Goal: Task Accomplishment & Management: Complete application form

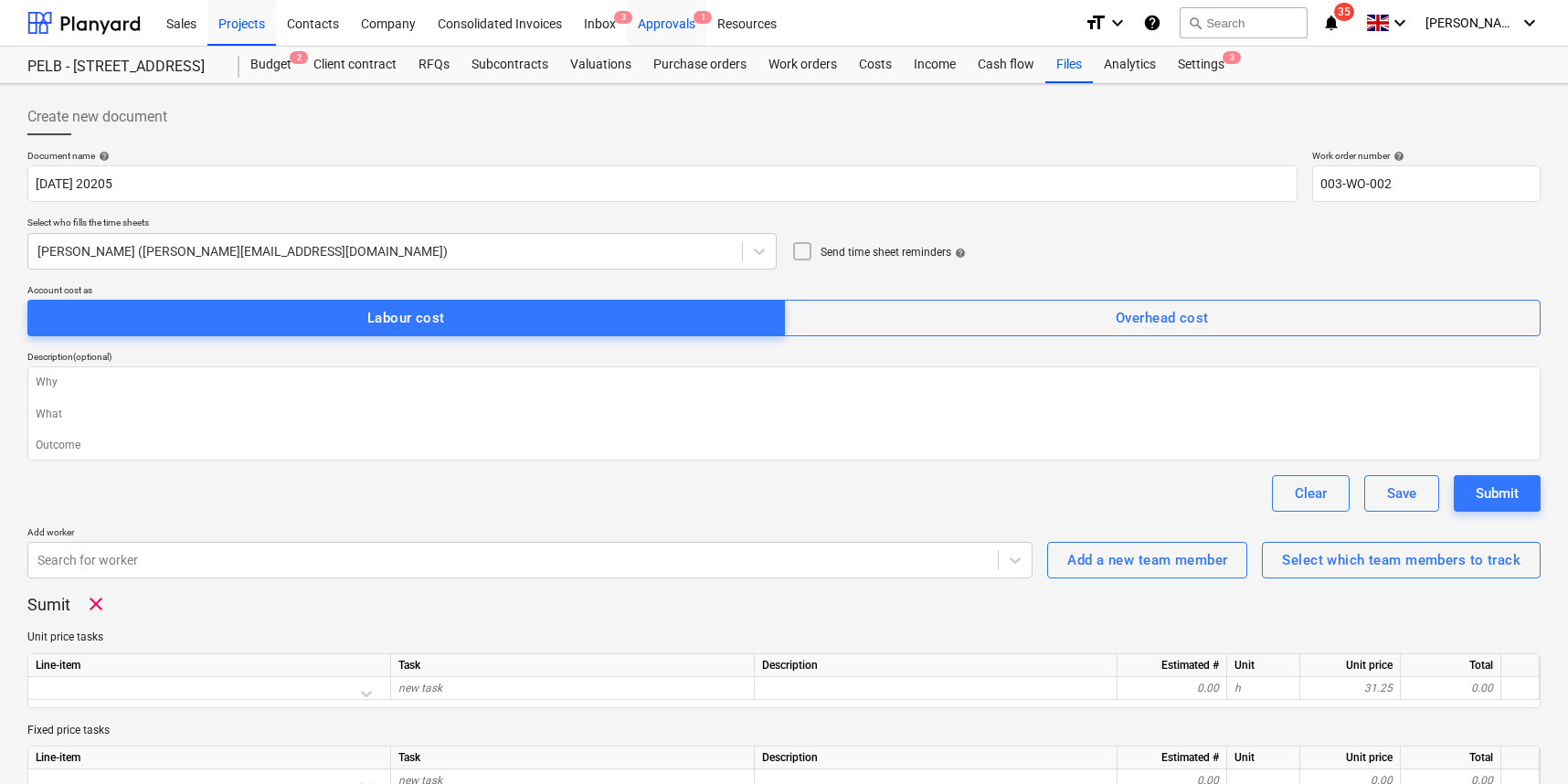
click at [670, 21] on div "Approvals 1" at bounding box center [666, 22] width 80 height 47
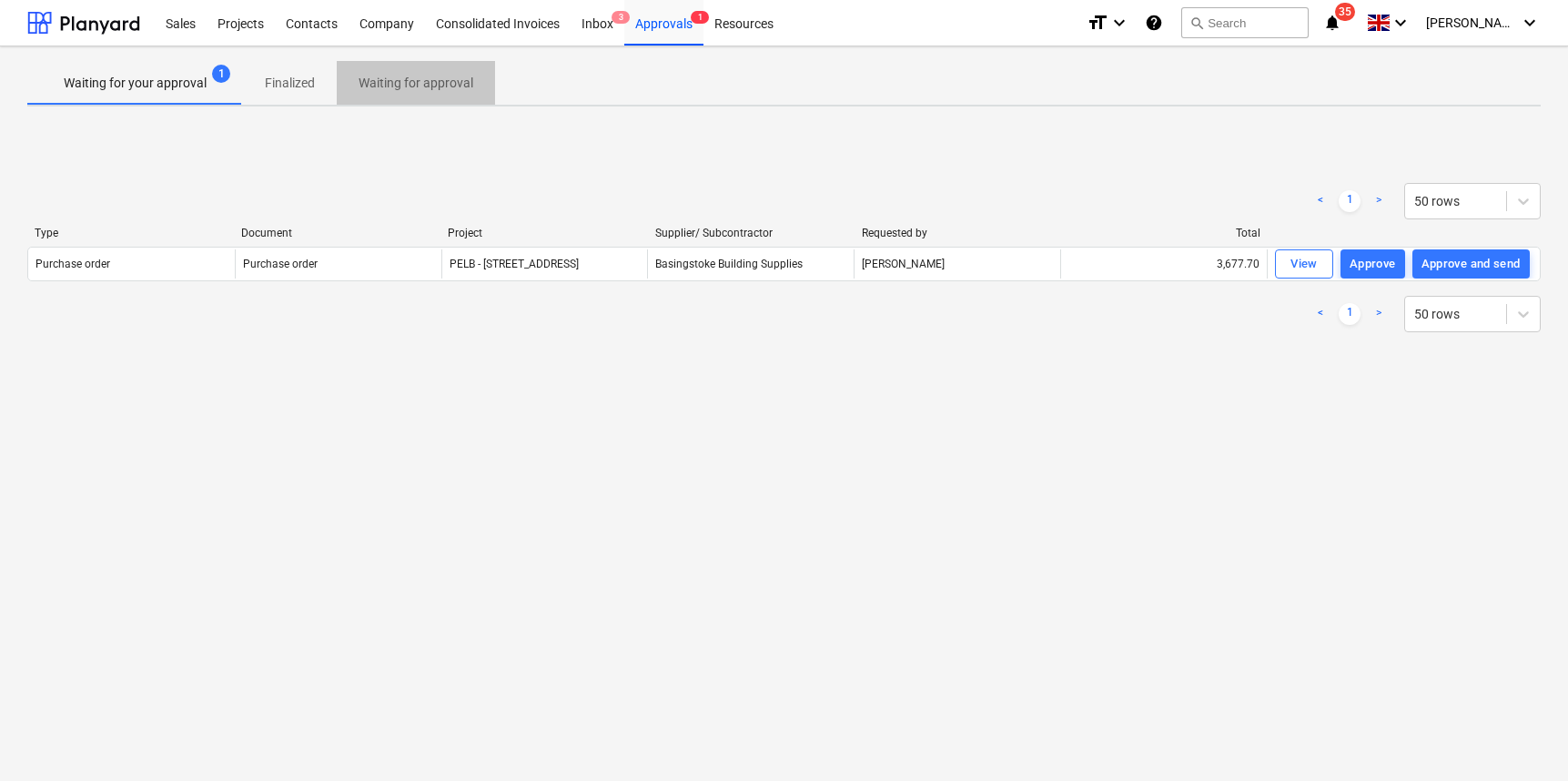
click at [442, 82] on p "Waiting for approval" at bounding box center [416, 83] width 115 height 19
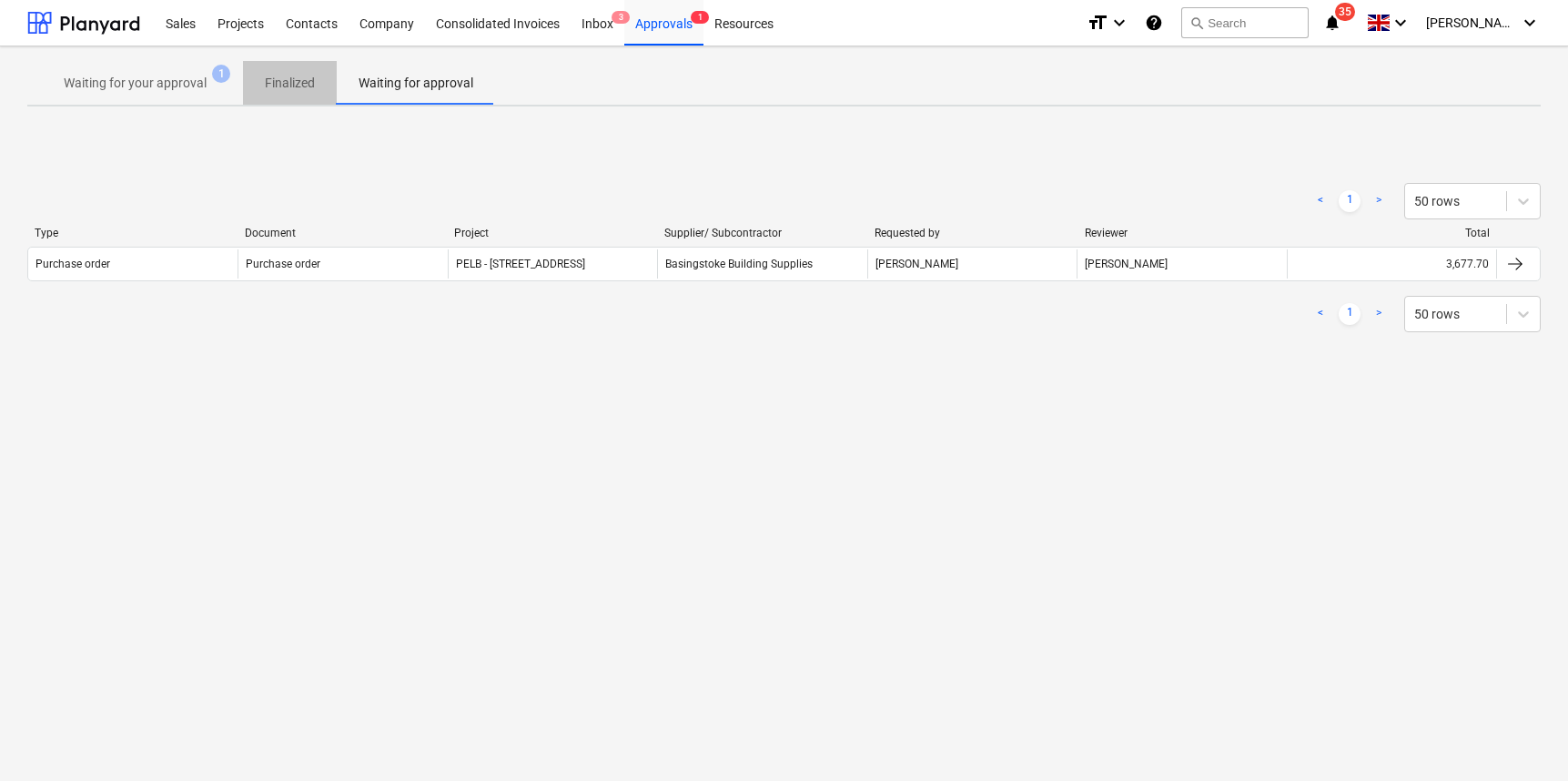
click at [243, 76] on span "Finalized" at bounding box center [289, 83] width 94 height 30
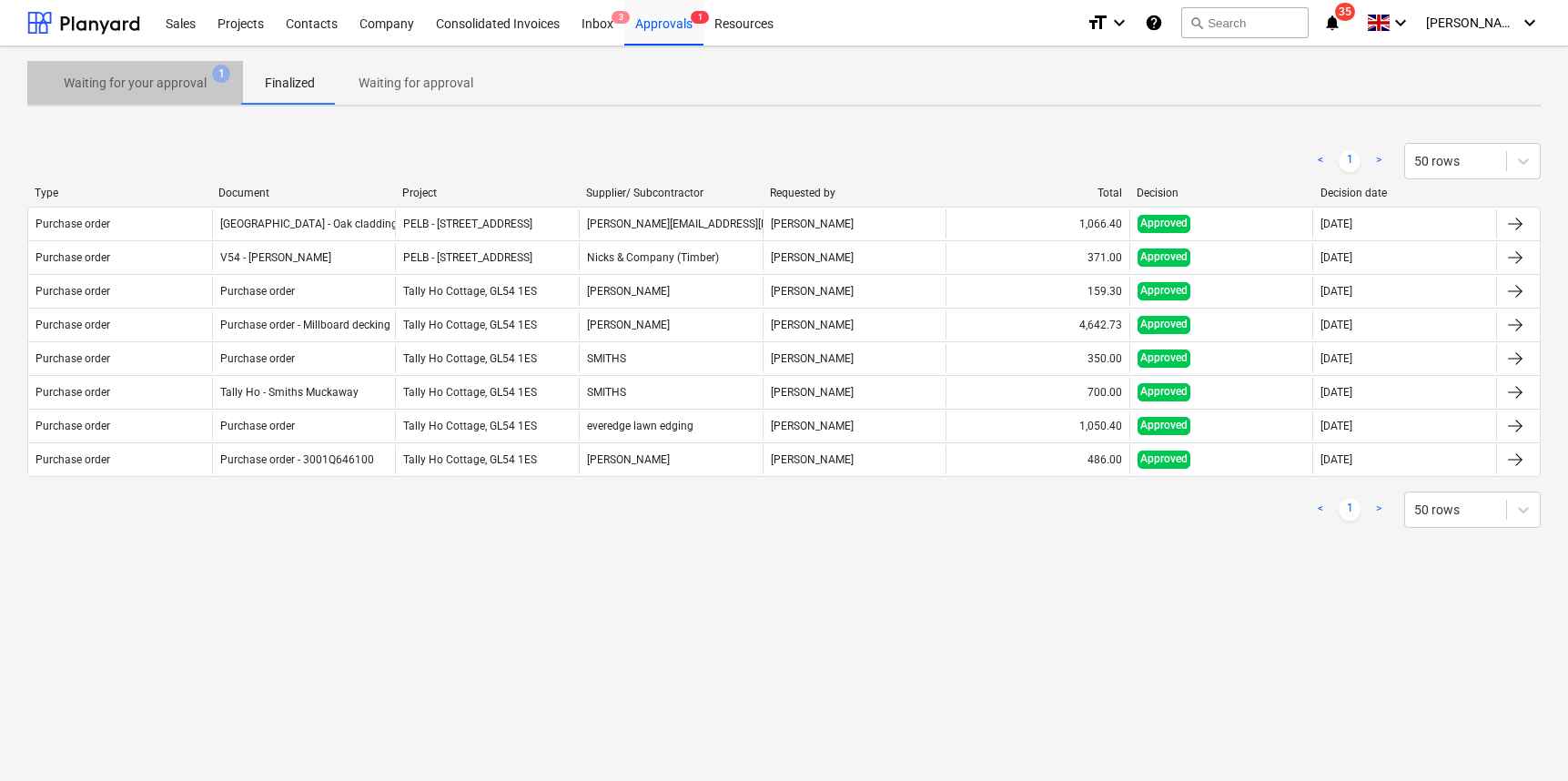
click at [177, 79] on p "Waiting for your approval" at bounding box center [135, 83] width 143 height 19
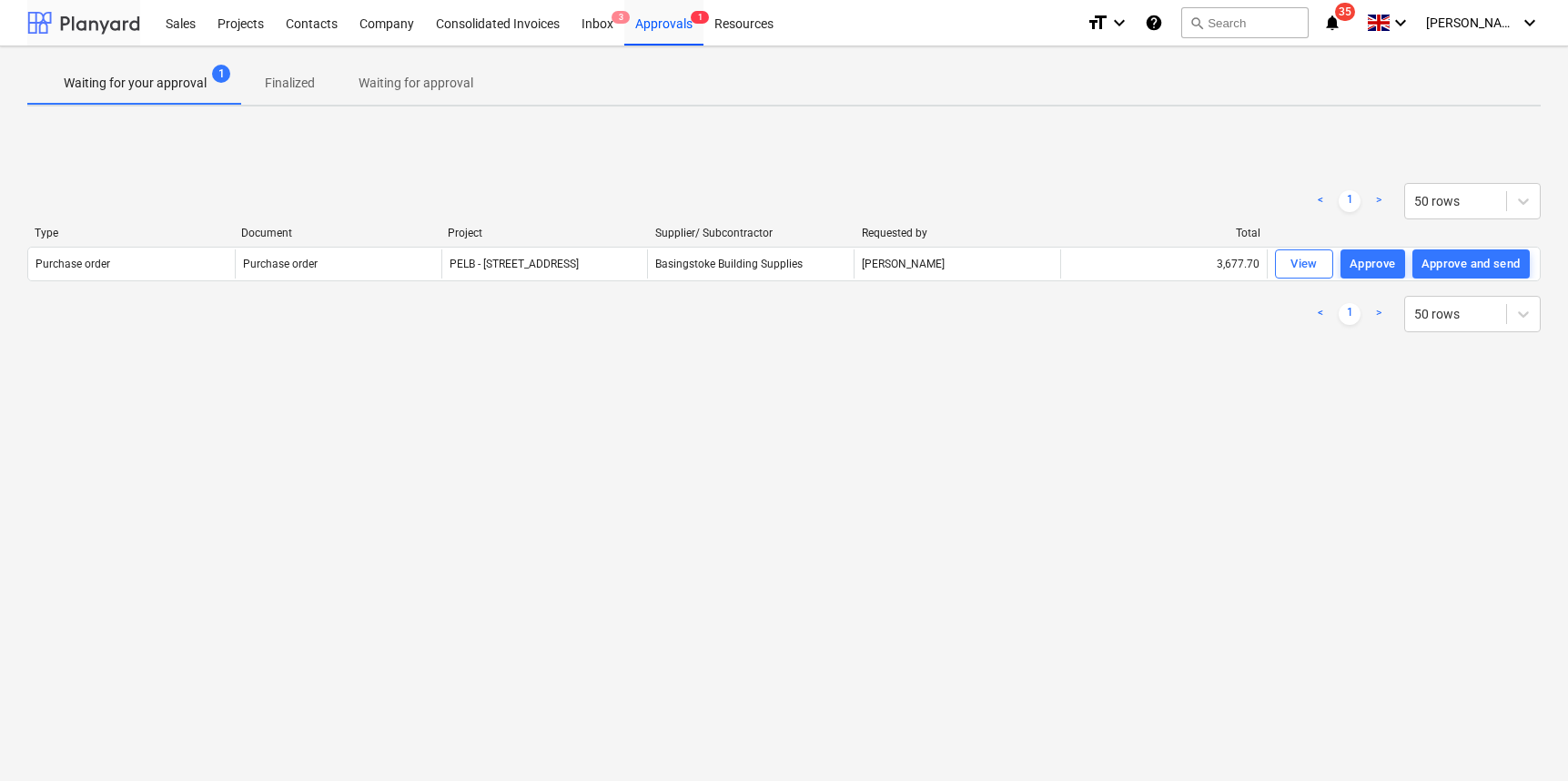
click at [108, 23] on div at bounding box center [83, 22] width 113 height 45
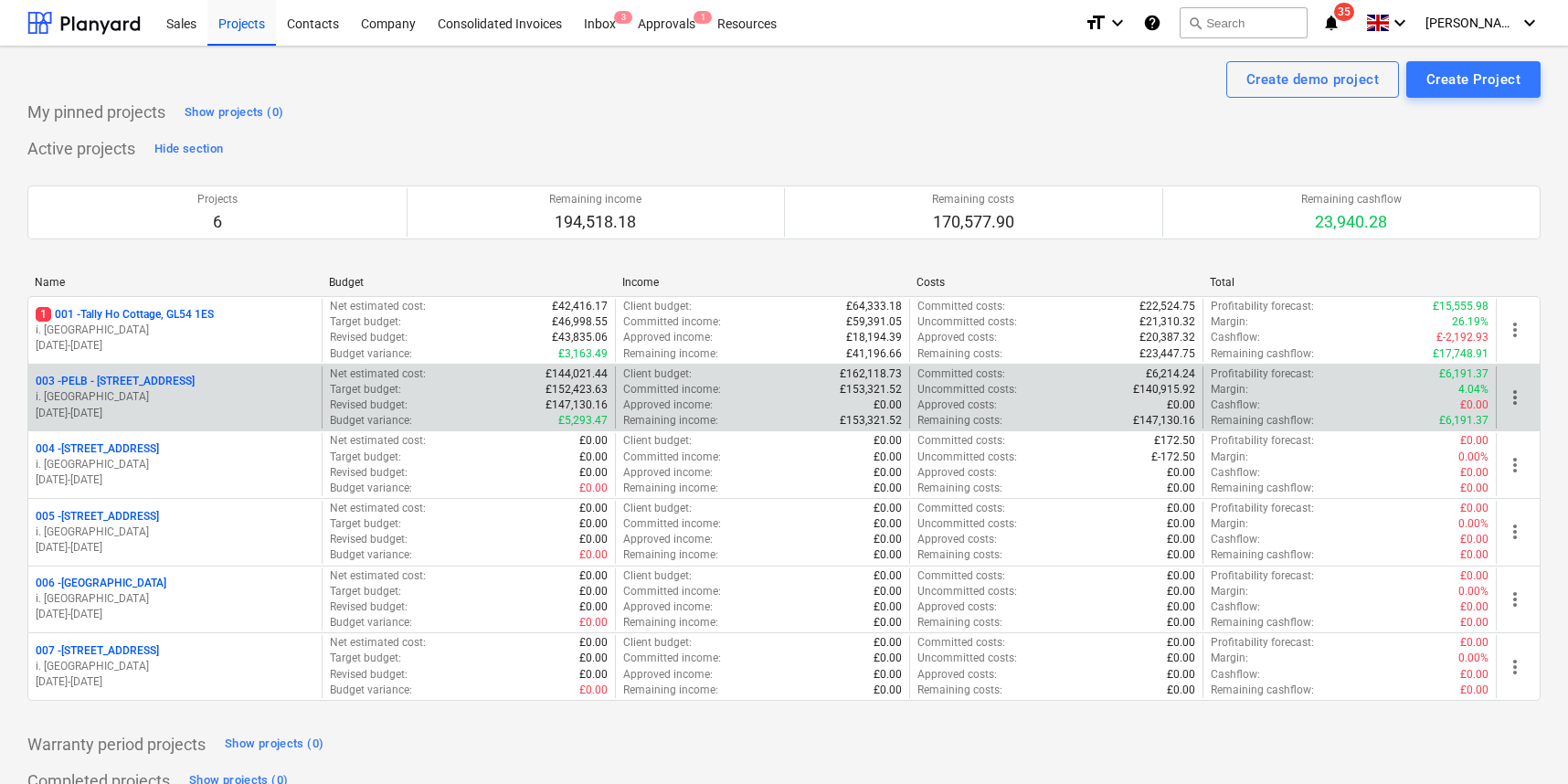
click at [160, 383] on p "003 - PELB - [GEOGRAPHIC_DATA], [GEOGRAPHIC_DATA], GL2 7NE" at bounding box center [116, 382] width 159 height 16
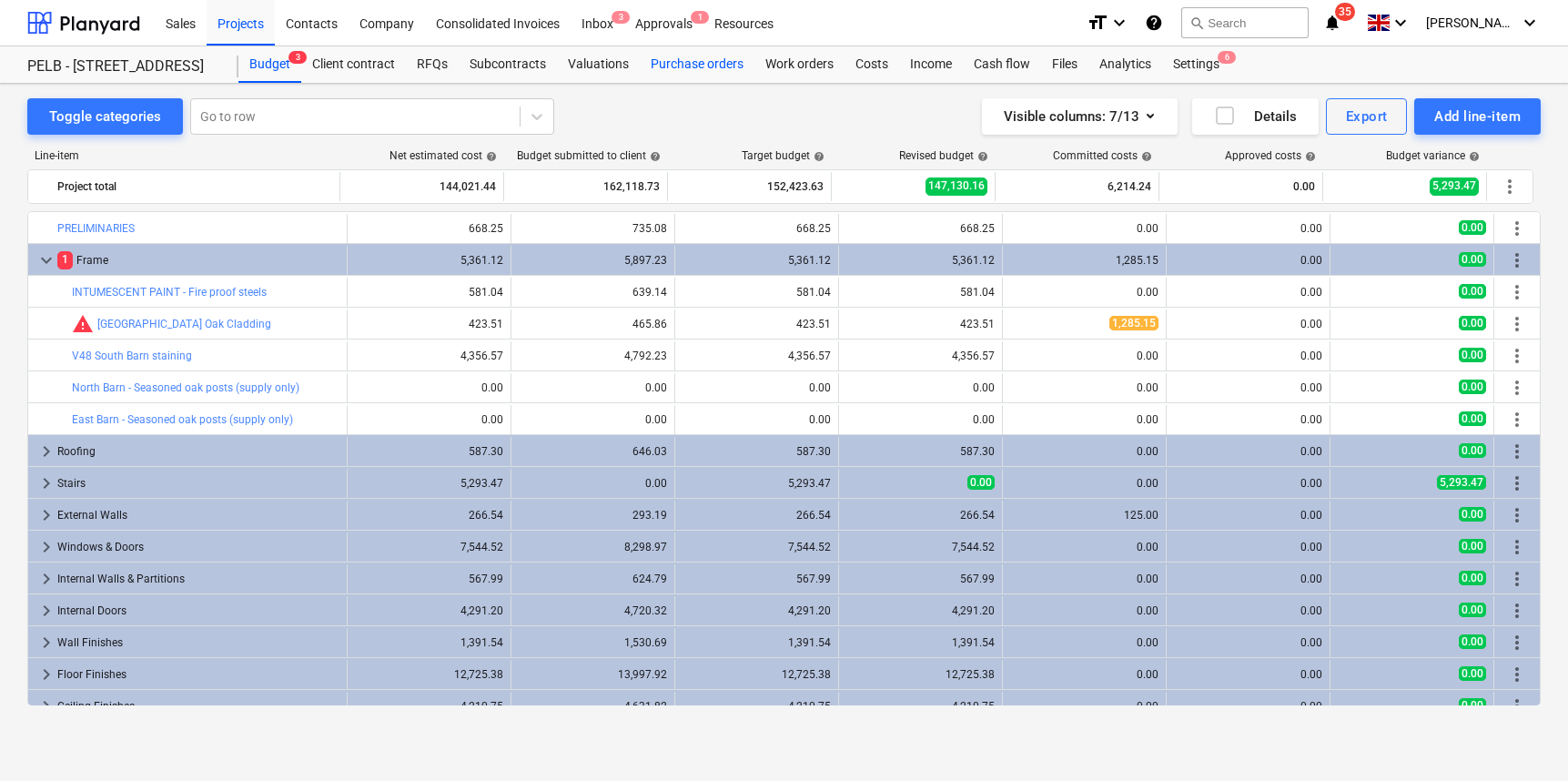
click at [697, 62] on div "Purchase orders" at bounding box center [696, 65] width 115 height 37
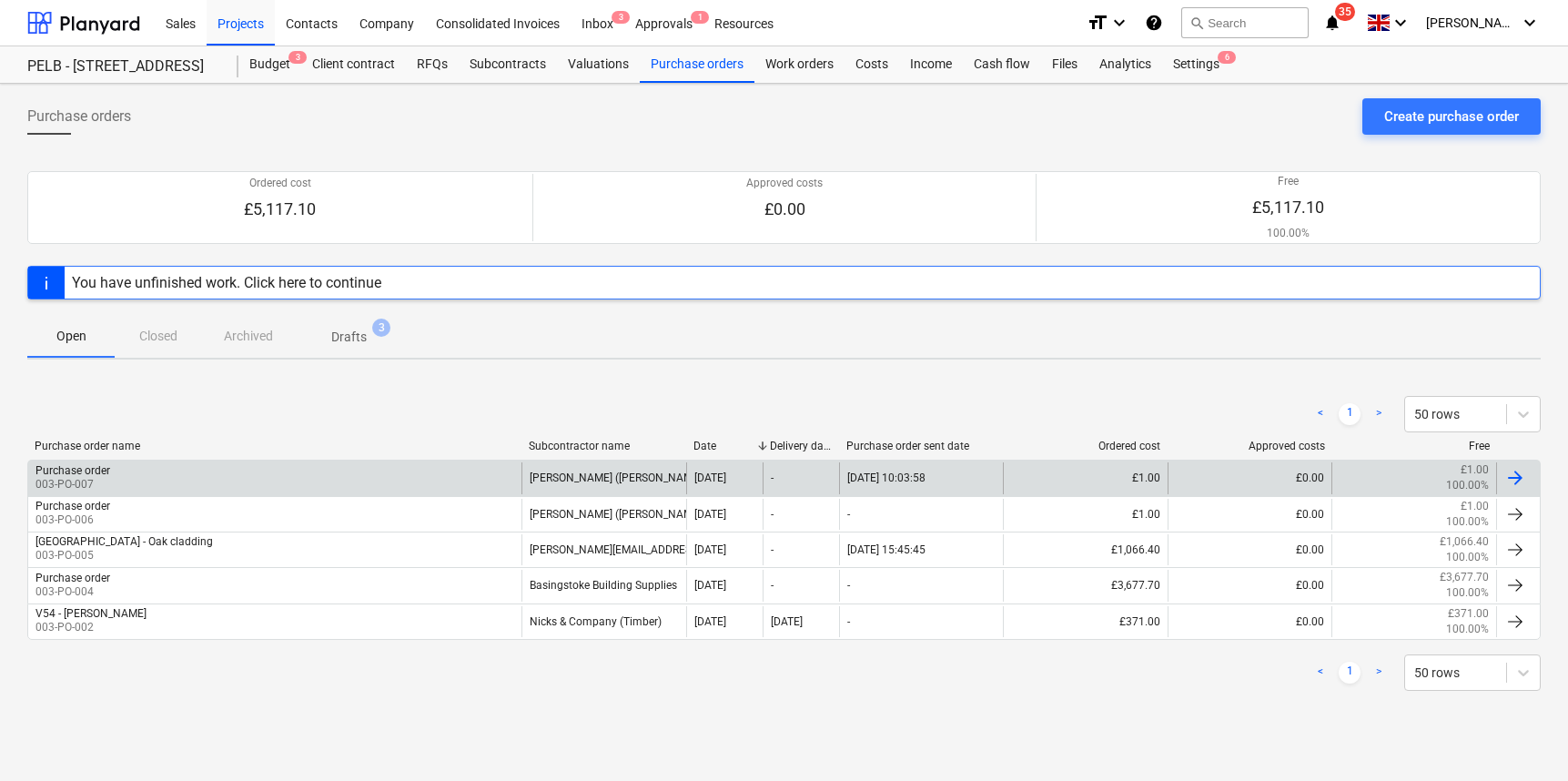
click at [607, 471] on div "[PERSON_NAME] ([PERSON_NAME][EMAIL_ADDRESS][DOMAIN_NAME])" at bounding box center [604, 478] width 164 height 31
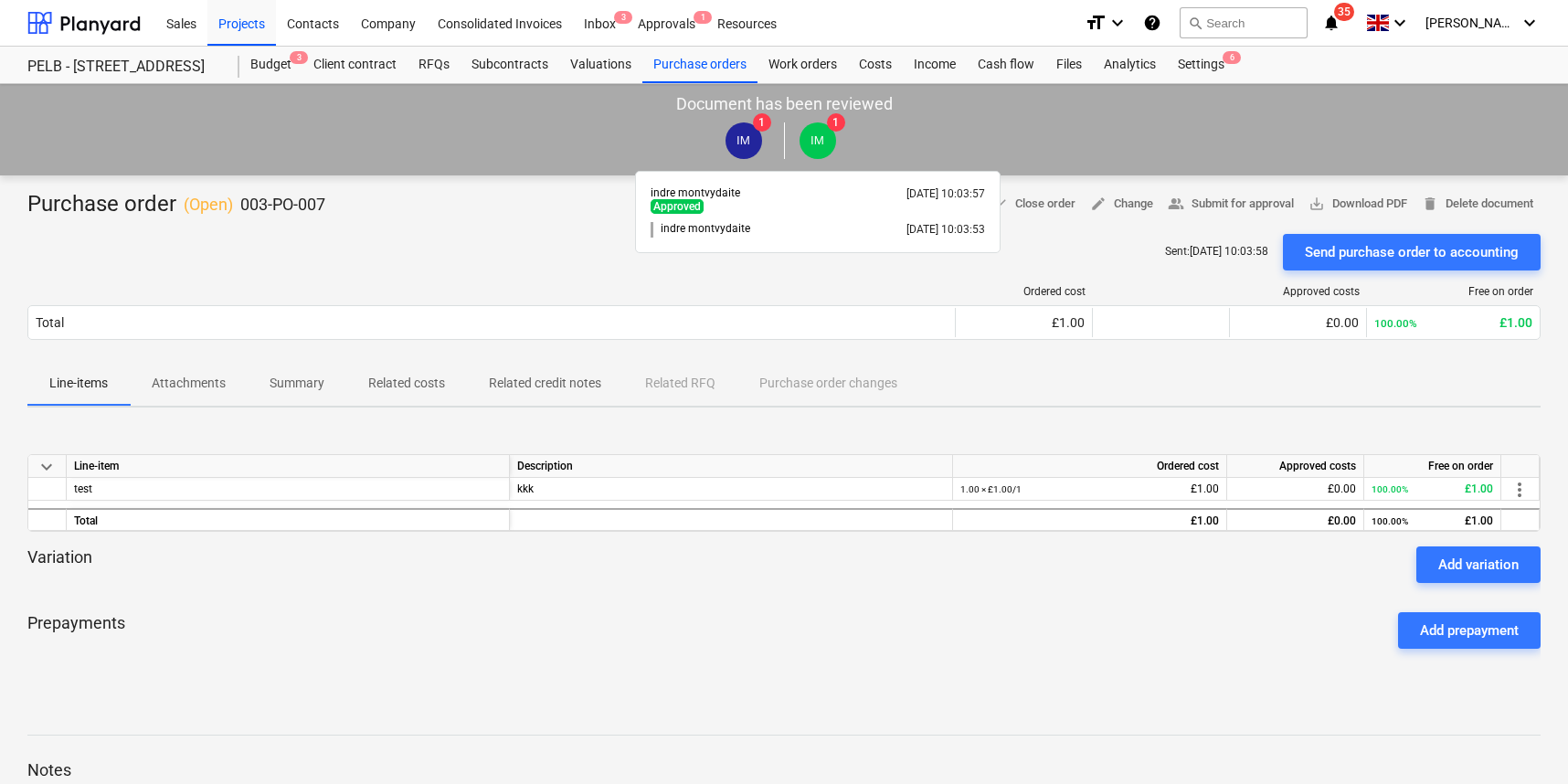
click at [818, 140] on span "IM" at bounding box center [817, 140] width 14 height 14
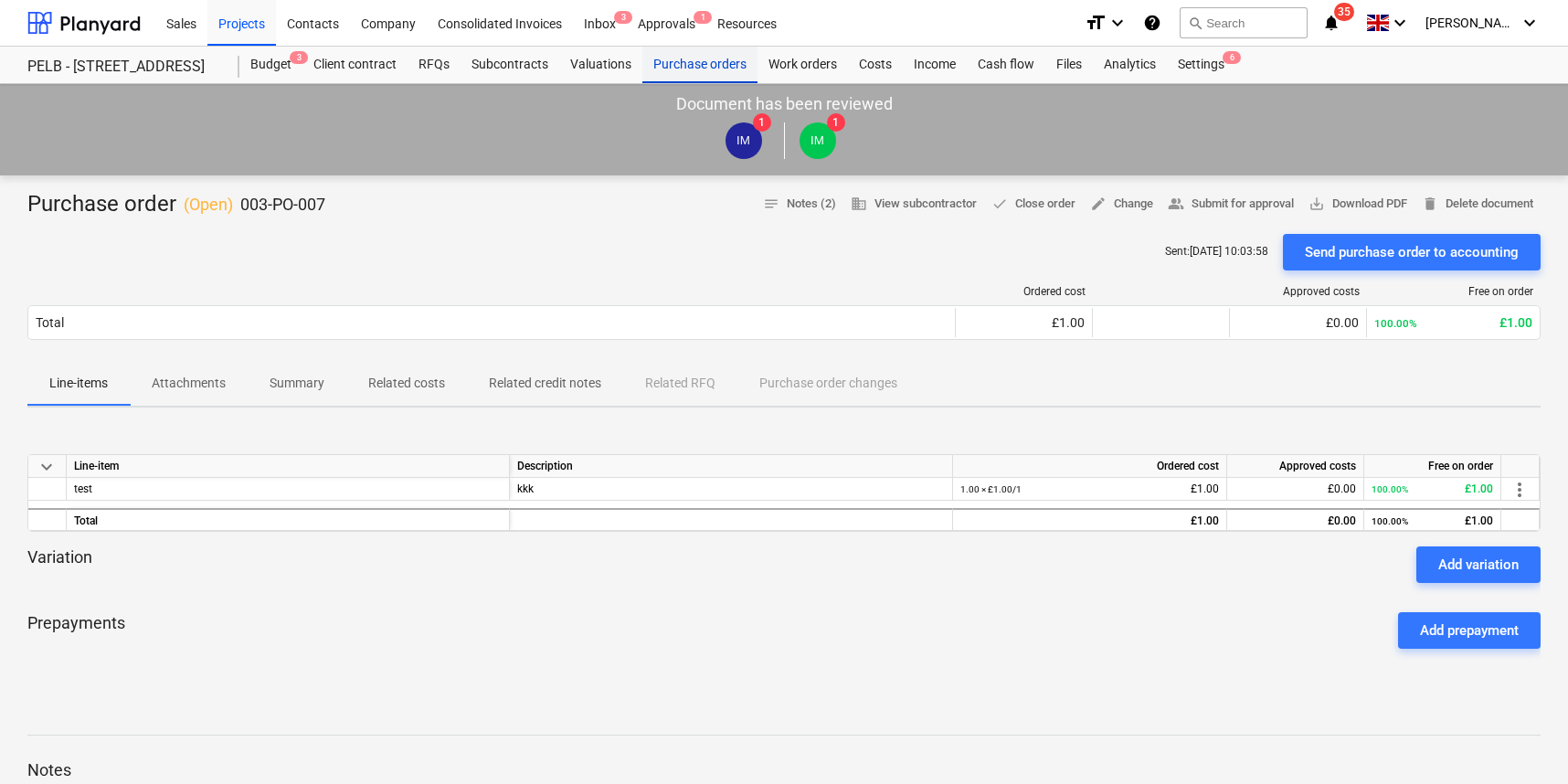
click at [665, 60] on div "Purchase orders" at bounding box center [699, 65] width 116 height 37
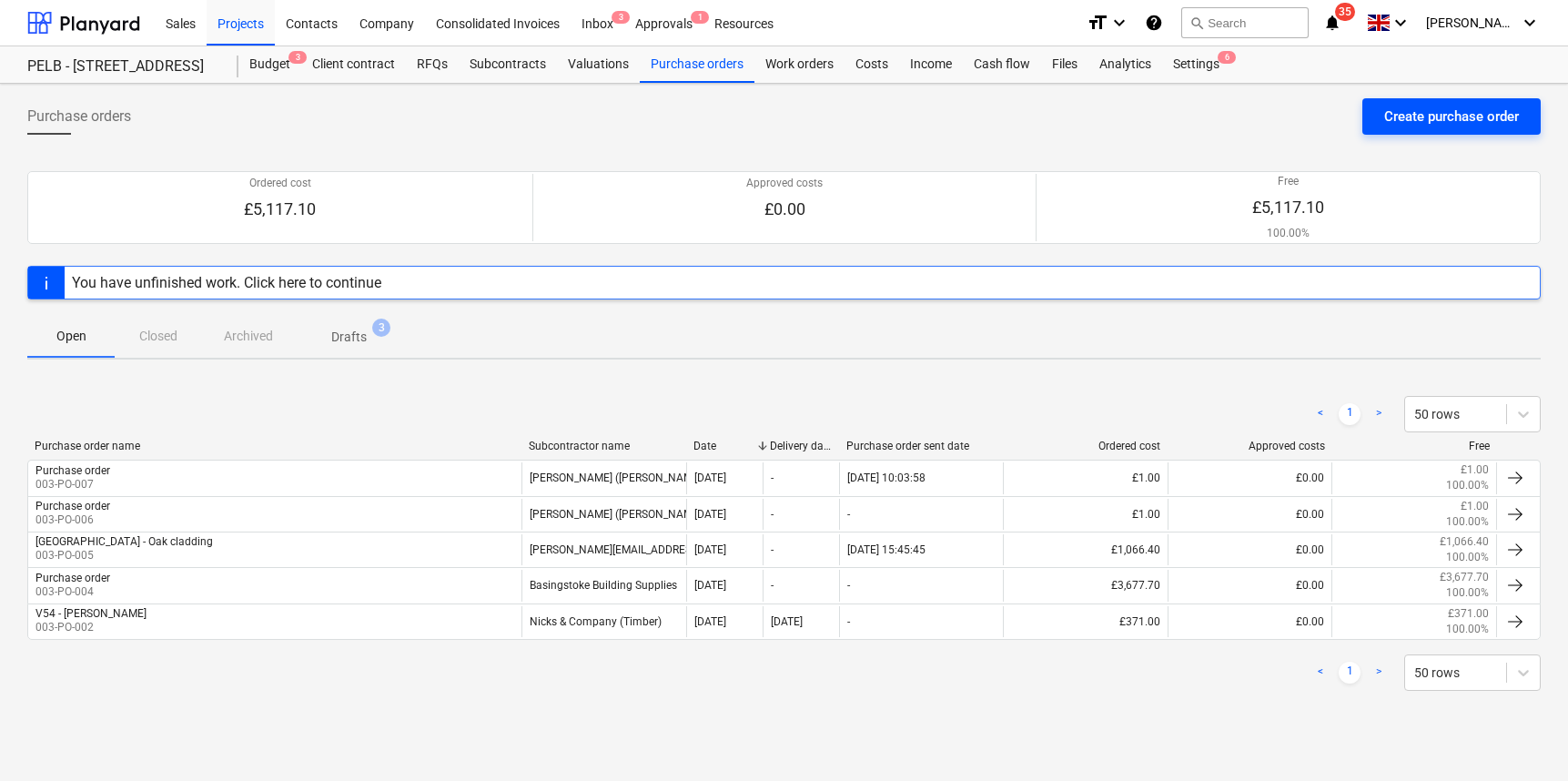
click at [1476, 109] on div "Create purchase order" at bounding box center [1451, 116] width 134 height 23
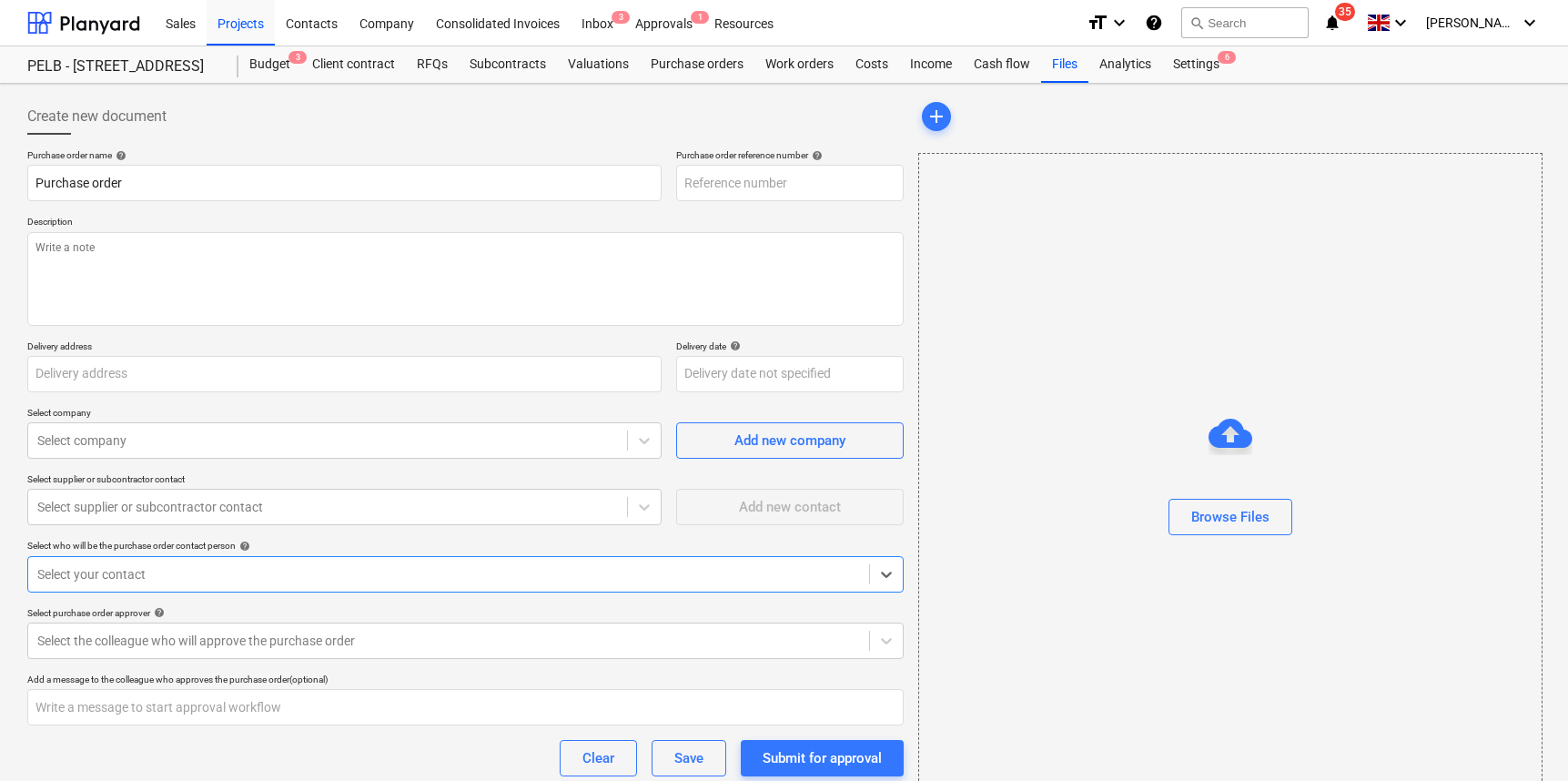
type textarea "x"
type input "[GEOGRAPHIC_DATA] [GEOGRAPHIC_DATA], [GEOGRAPHIC_DATA], GL2 7NE"
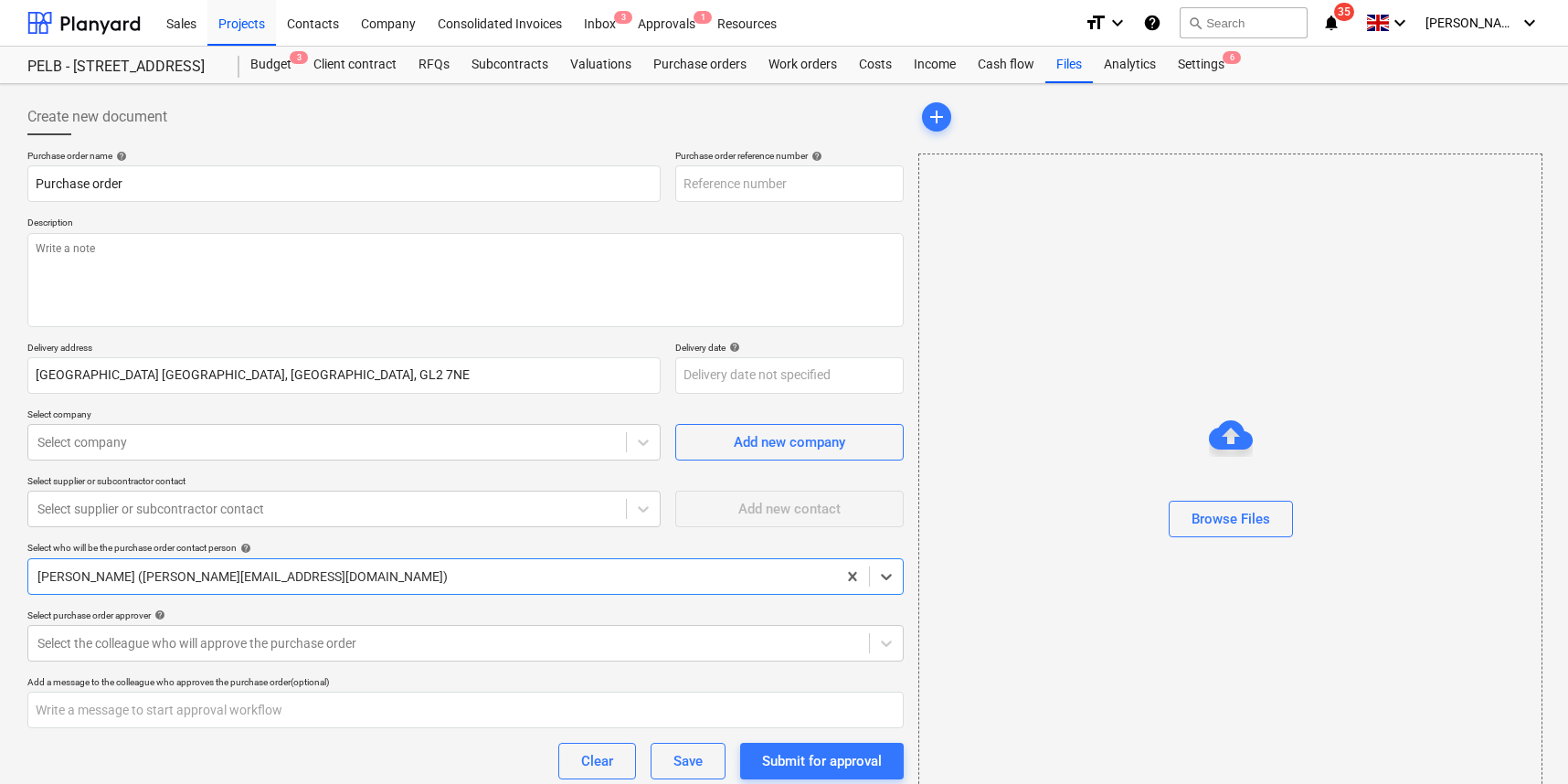
type textarea "x"
type input "003-PO-009"
type textarea "x"
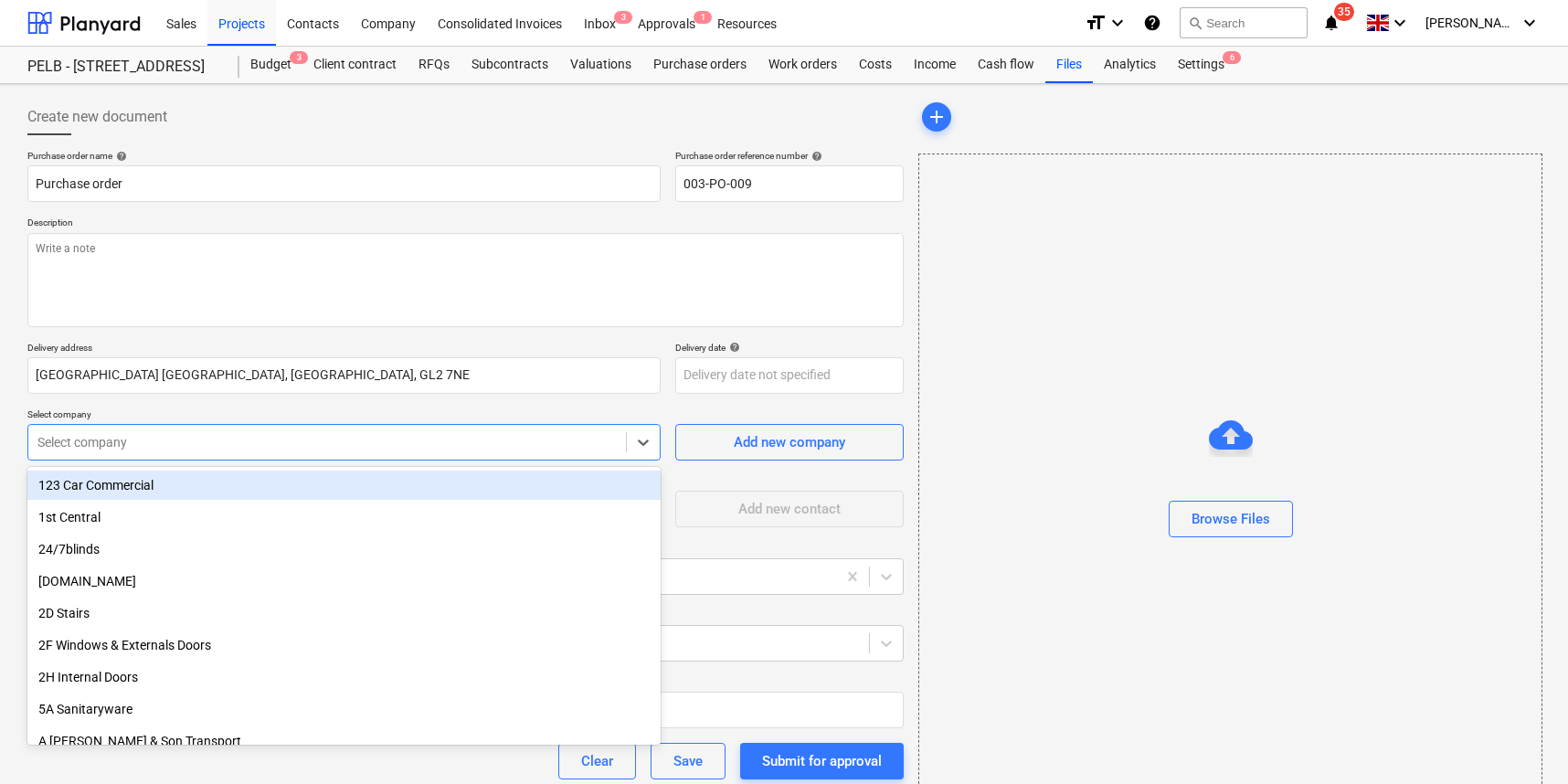
click at [124, 439] on div "Select company" at bounding box center [327, 442] width 579 height 15
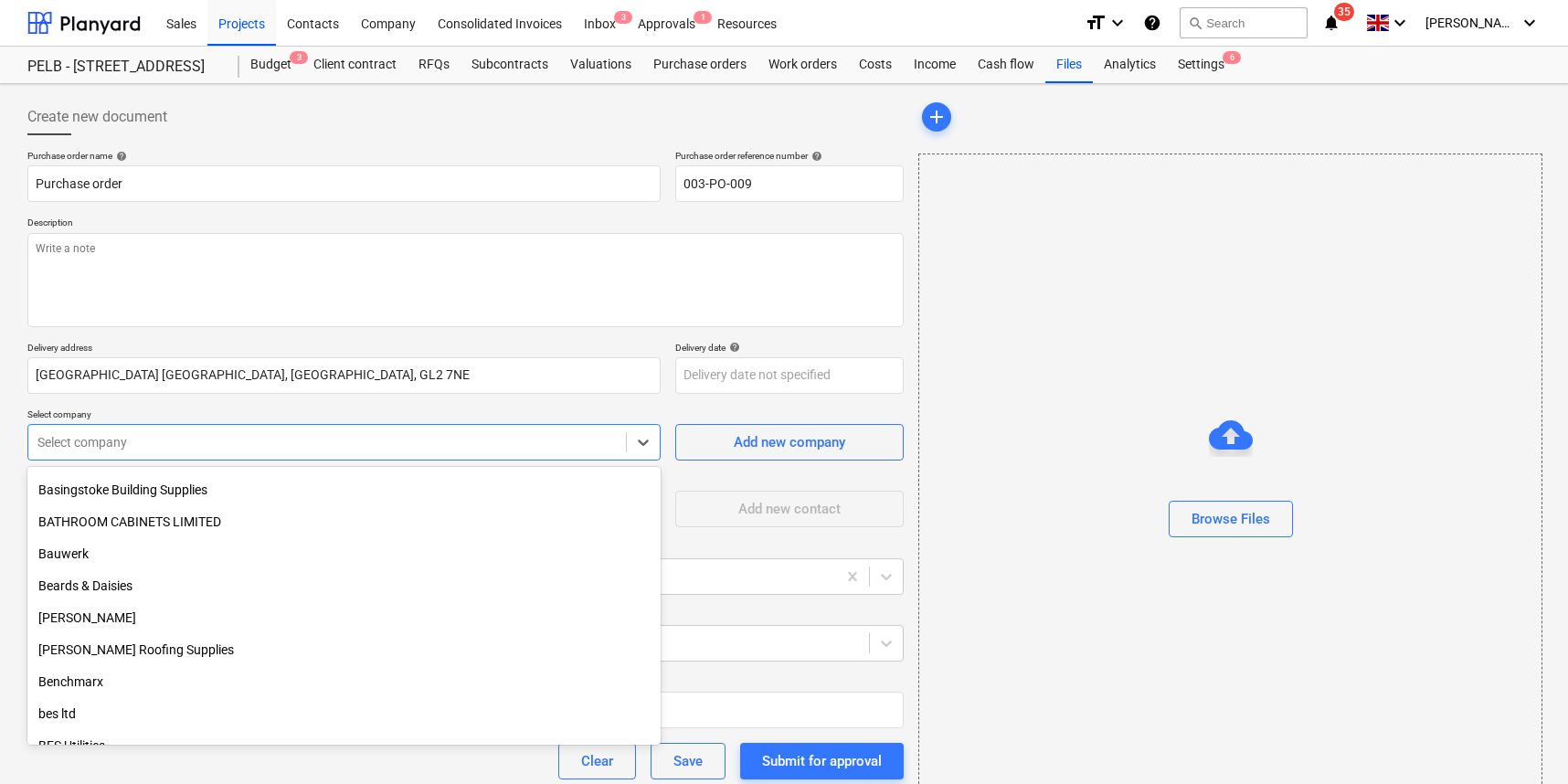
scroll to position [2363, 0]
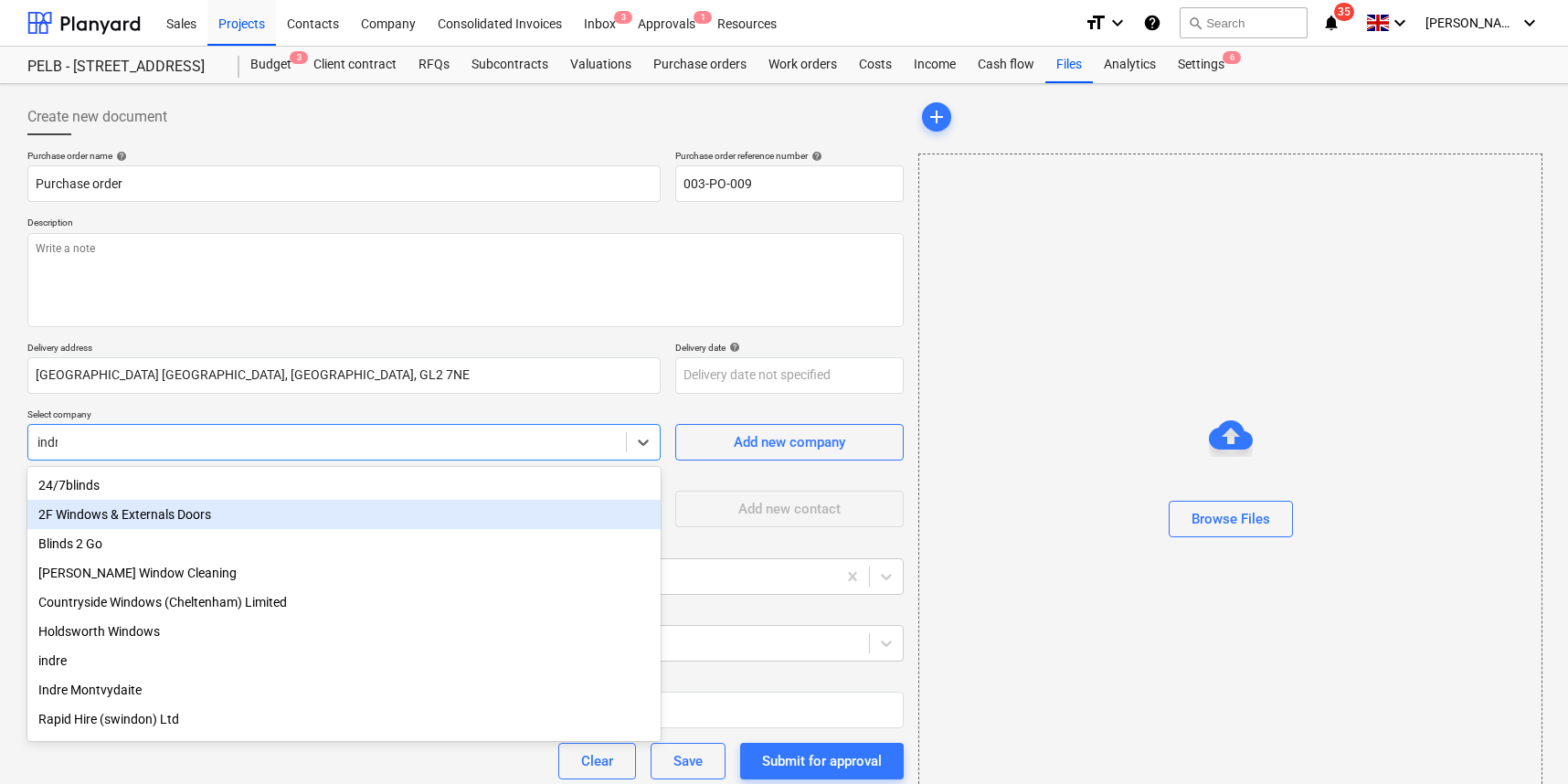
type input "indre"
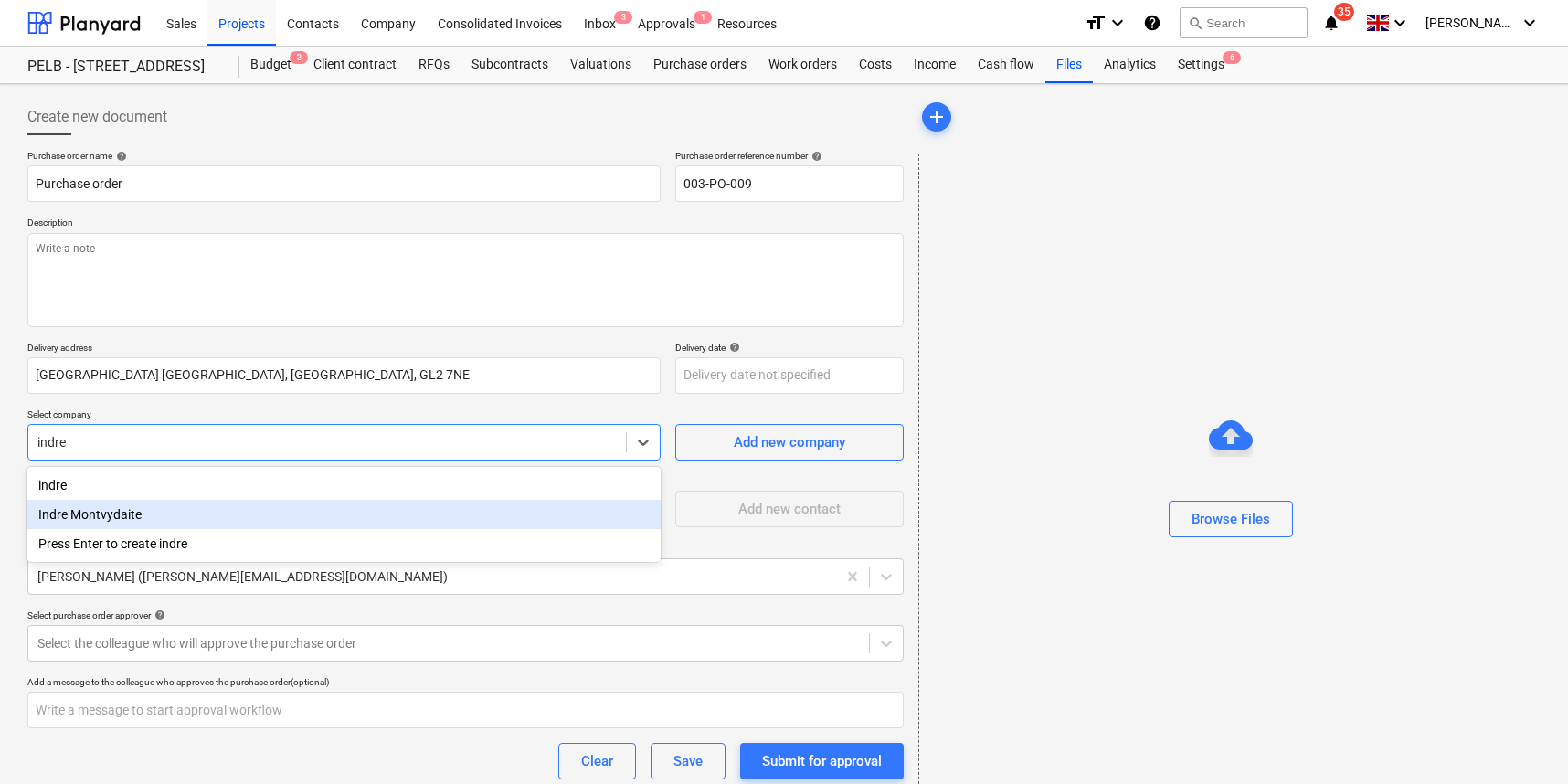
click at [130, 515] on div "Indre Montvydaite" at bounding box center [344, 514] width 633 height 29
type textarea "x"
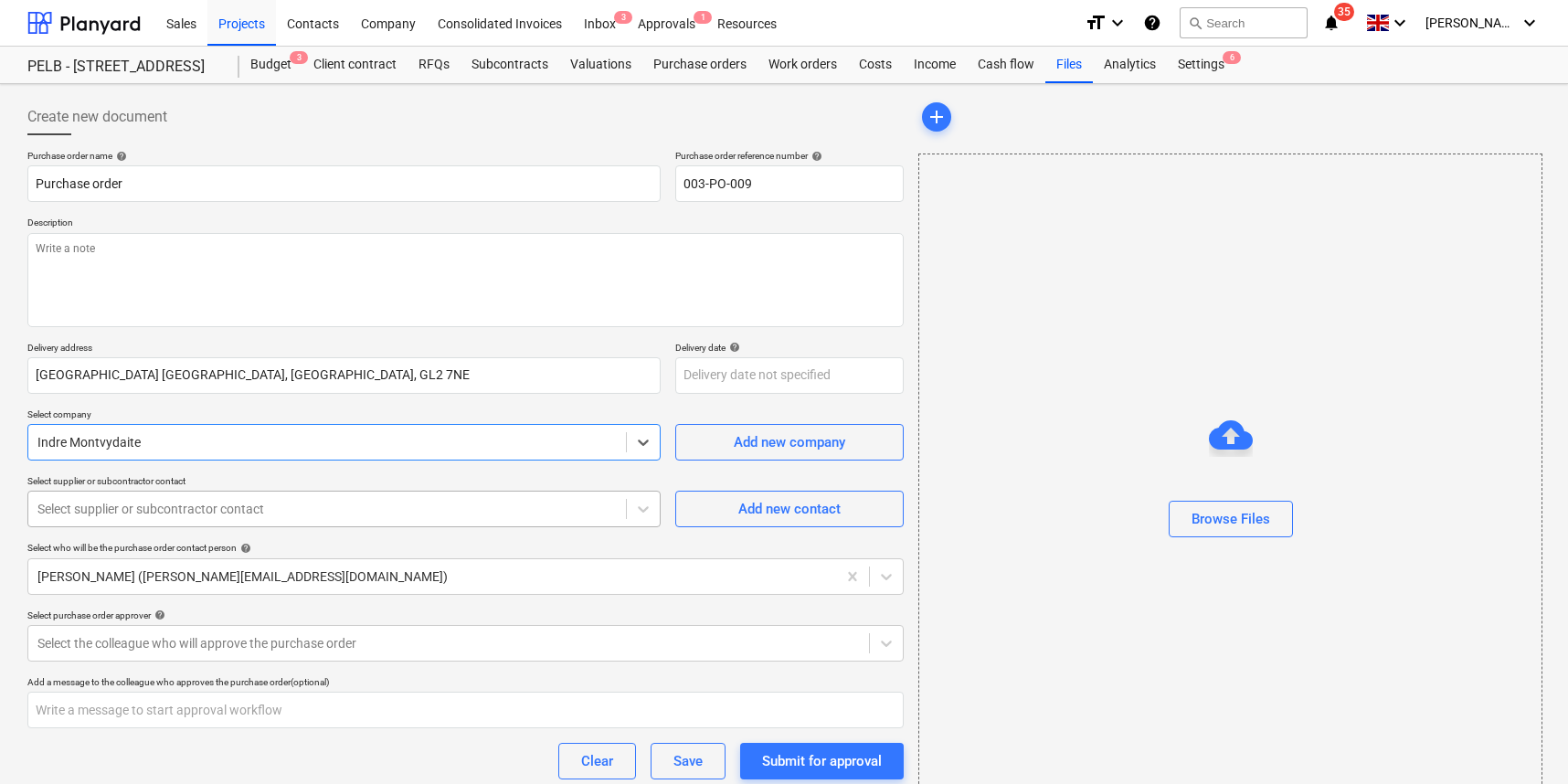
type textarea "x"
click at [269, 509] on div at bounding box center [327, 508] width 579 height 18
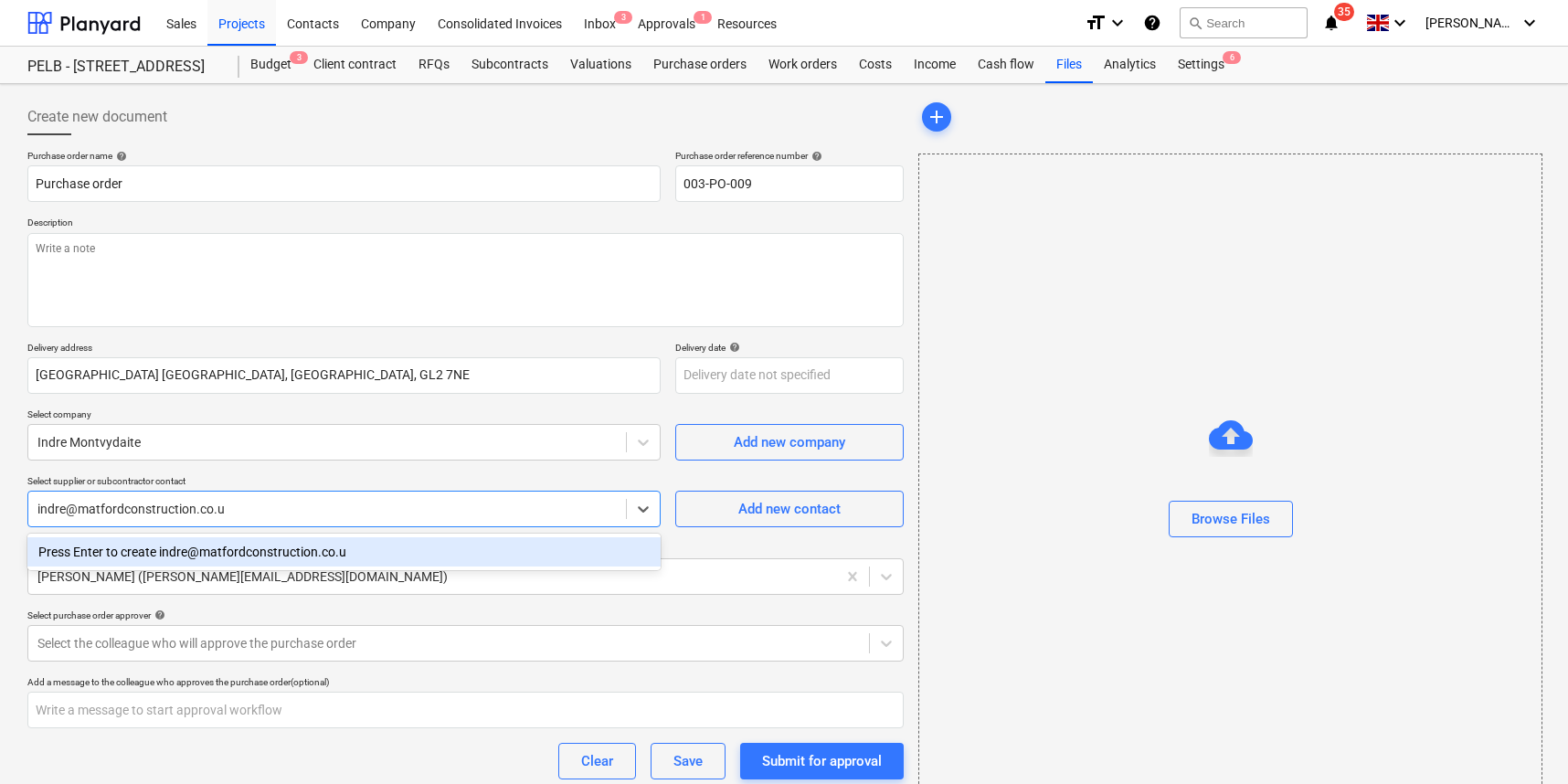
type input "[EMAIL_ADDRESS][DOMAIN_NAME]"
click at [235, 550] on div "Press Enter to create [EMAIL_ADDRESS][DOMAIN_NAME]" at bounding box center [344, 552] width 633 height 29
type textarea "x"
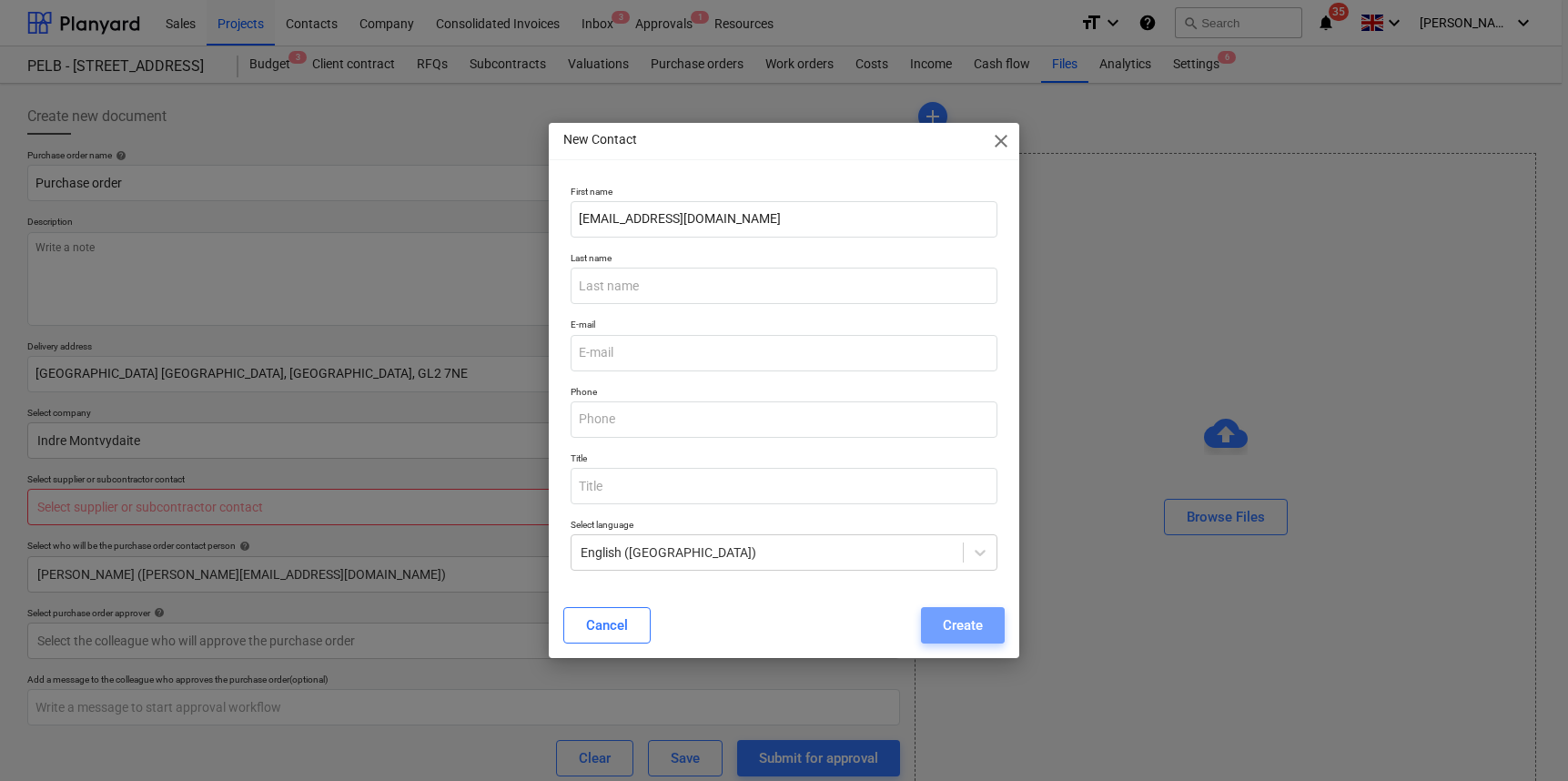
drag, startPoint x: 980, startPoint y: 632, endPoint x: 971, endPoint y: 629, distance: 9.5
click at [980, 632] on div "Create" at bounding box center [962, 625] width 40 height 23
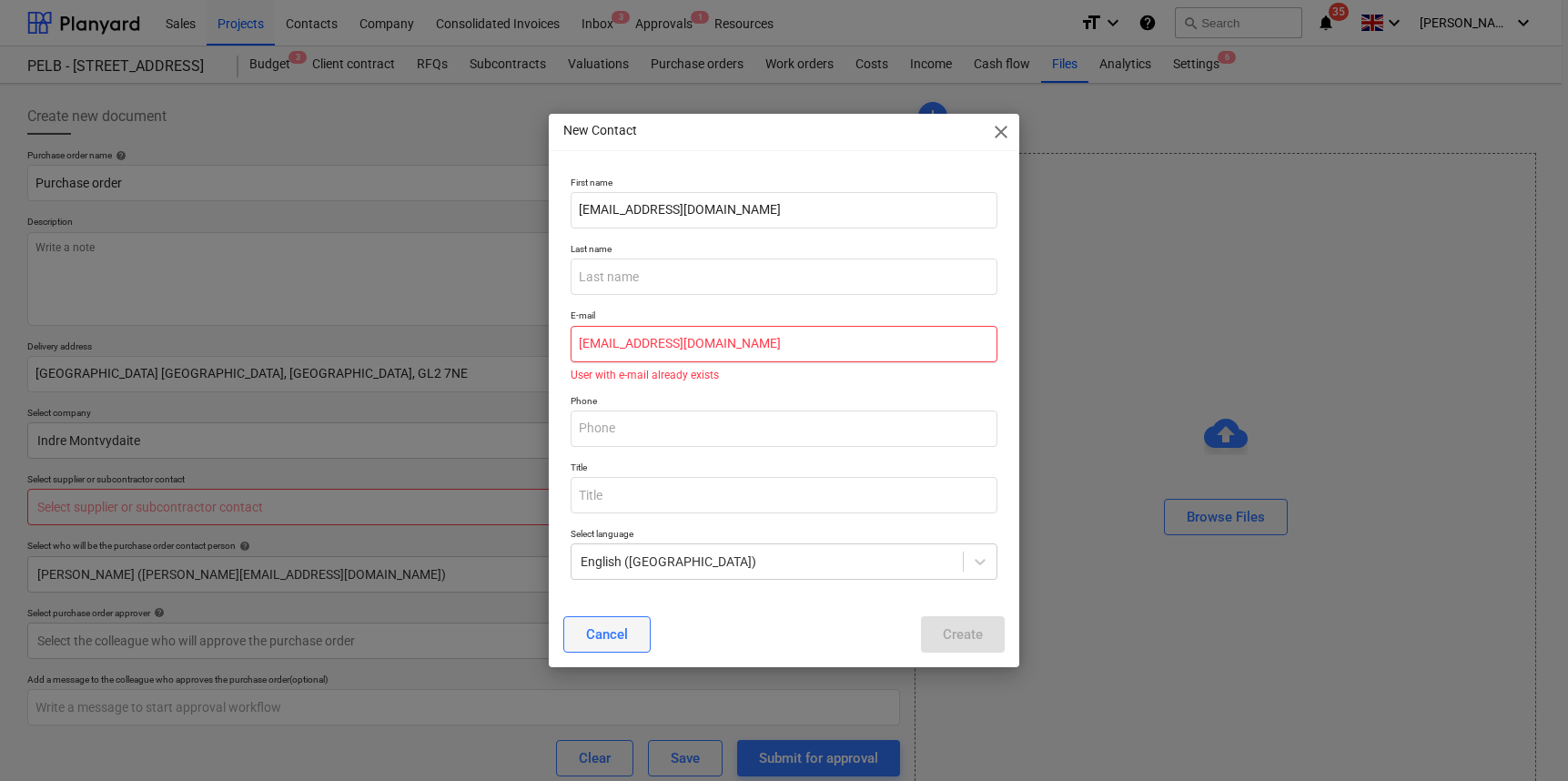
type input "[EMAIL_ADDRESS][DOMAIN_NAME]"
click at [612, 624] on div "Cancel" at bounding box center [606, 634] width 42 height 23
type textarea "x"
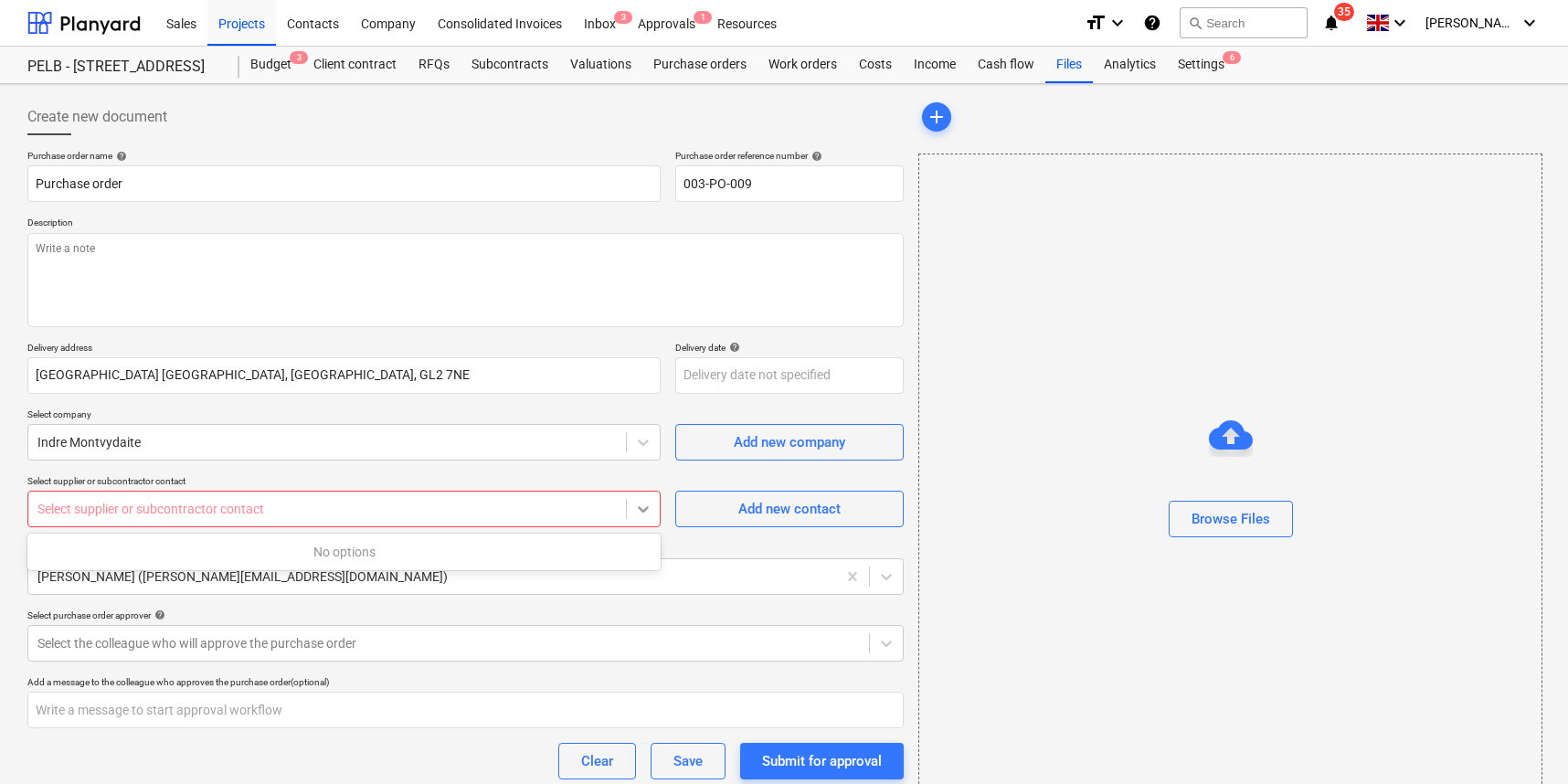
click at [645, 506] on icon at bounding box center [643, 508] width 18 height 18
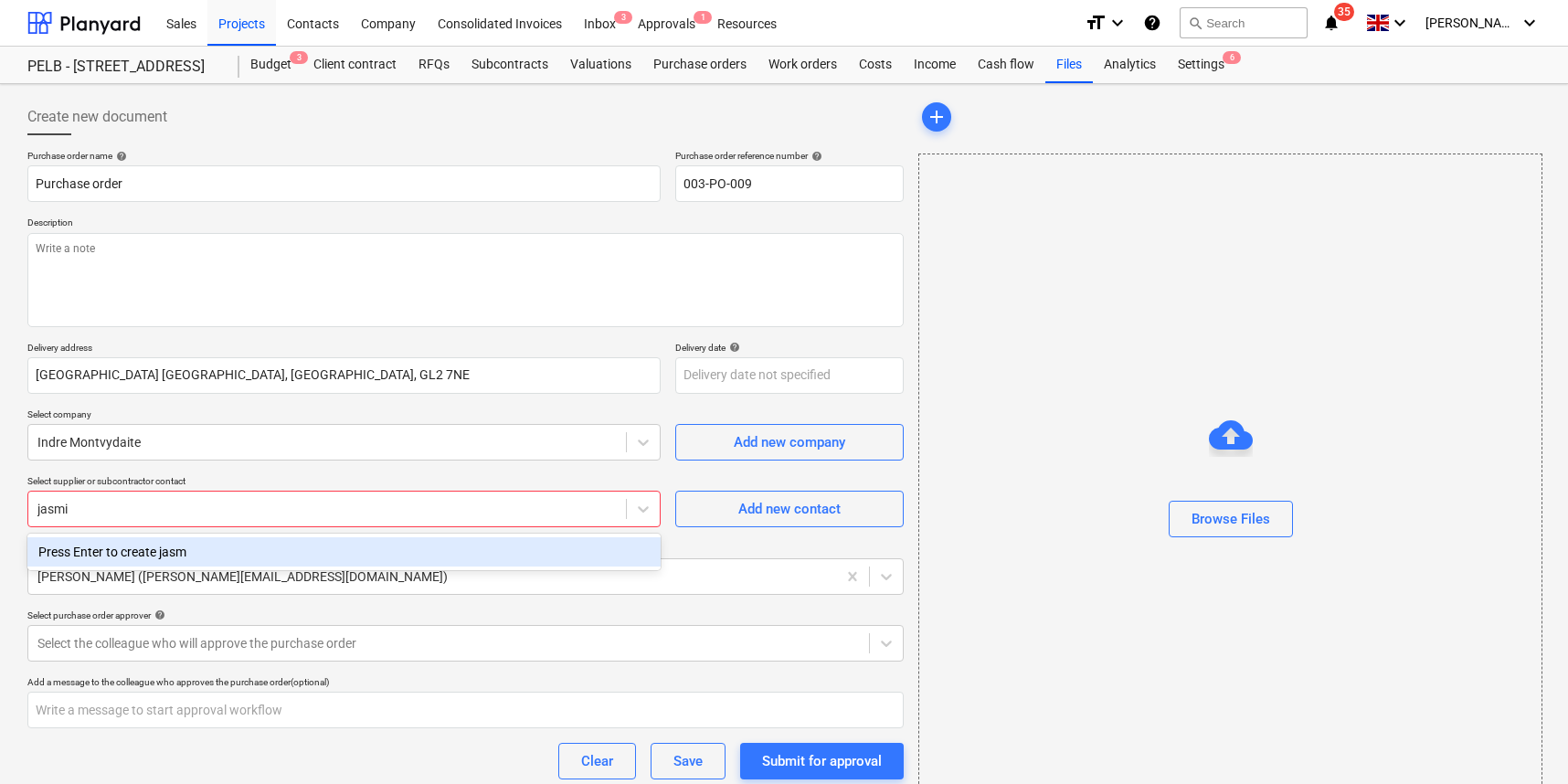
type input "jasmin"
type textarea "x"
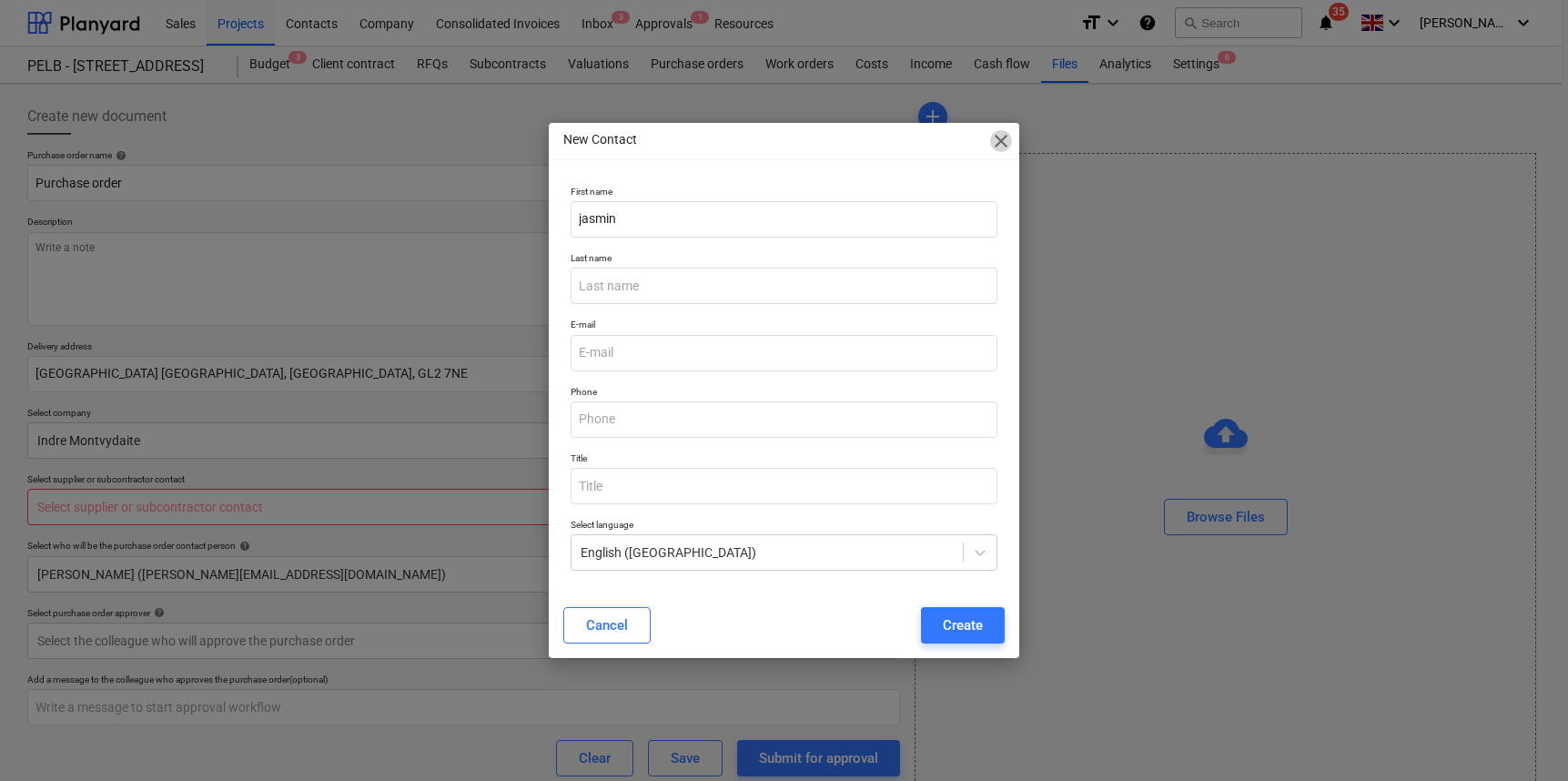
click at [996, 146] on span "close" at bounding box center [1000, 140] width 22 height 22
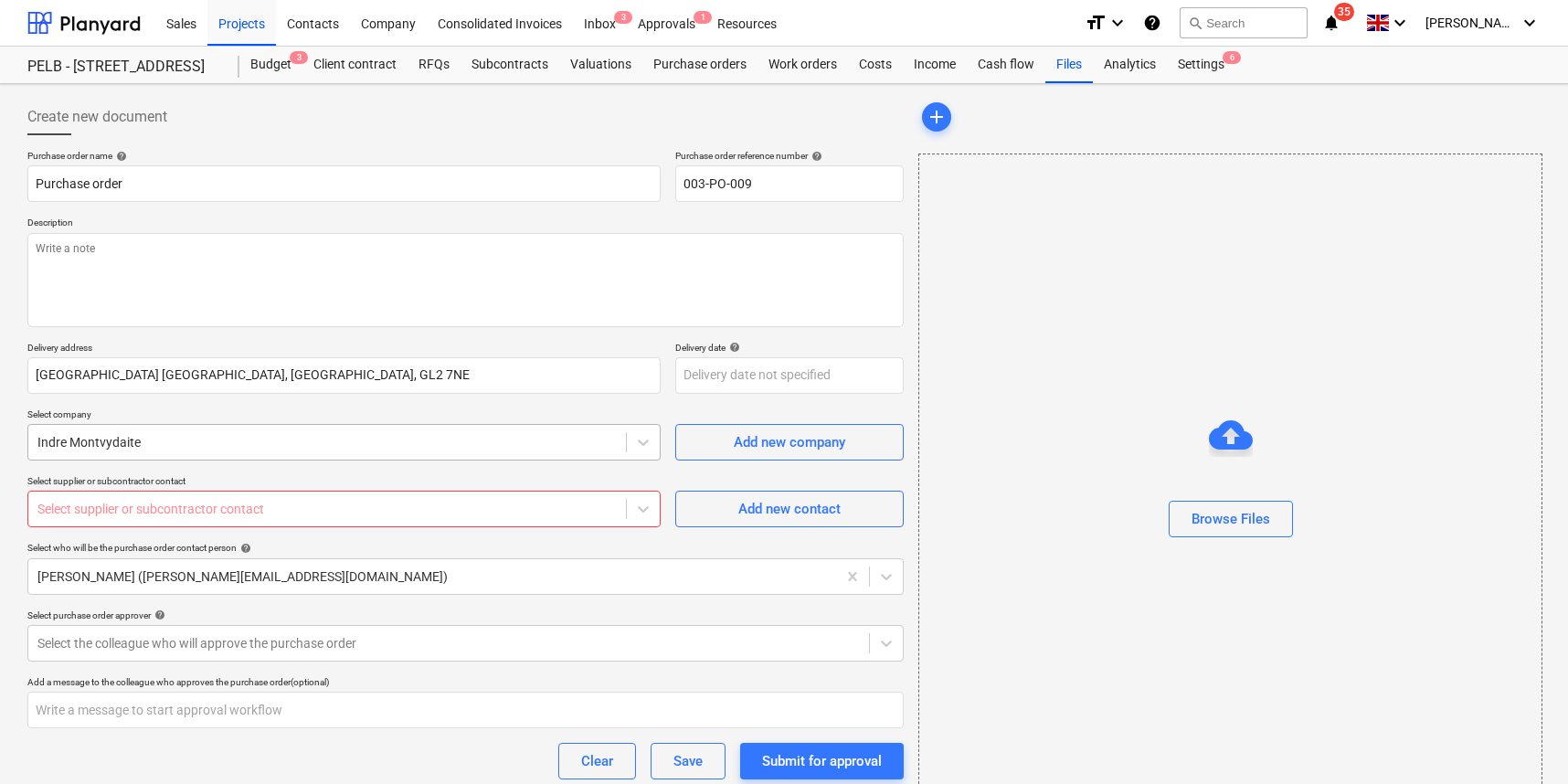
type textarea "x"
click at [452, 439] on div at bounding box center [327, 442] width 579 height 18
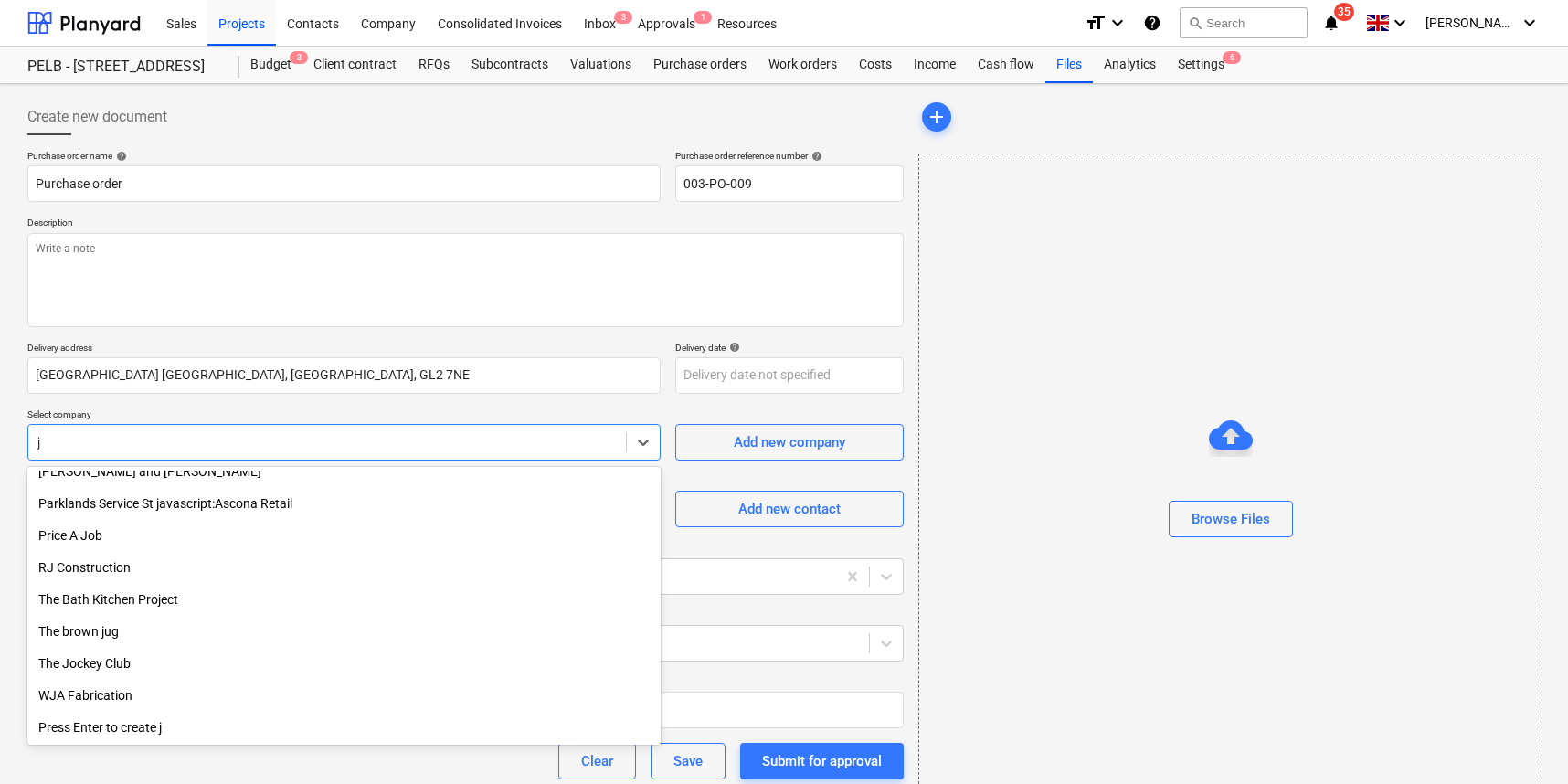
scroll to position [1261, 0]
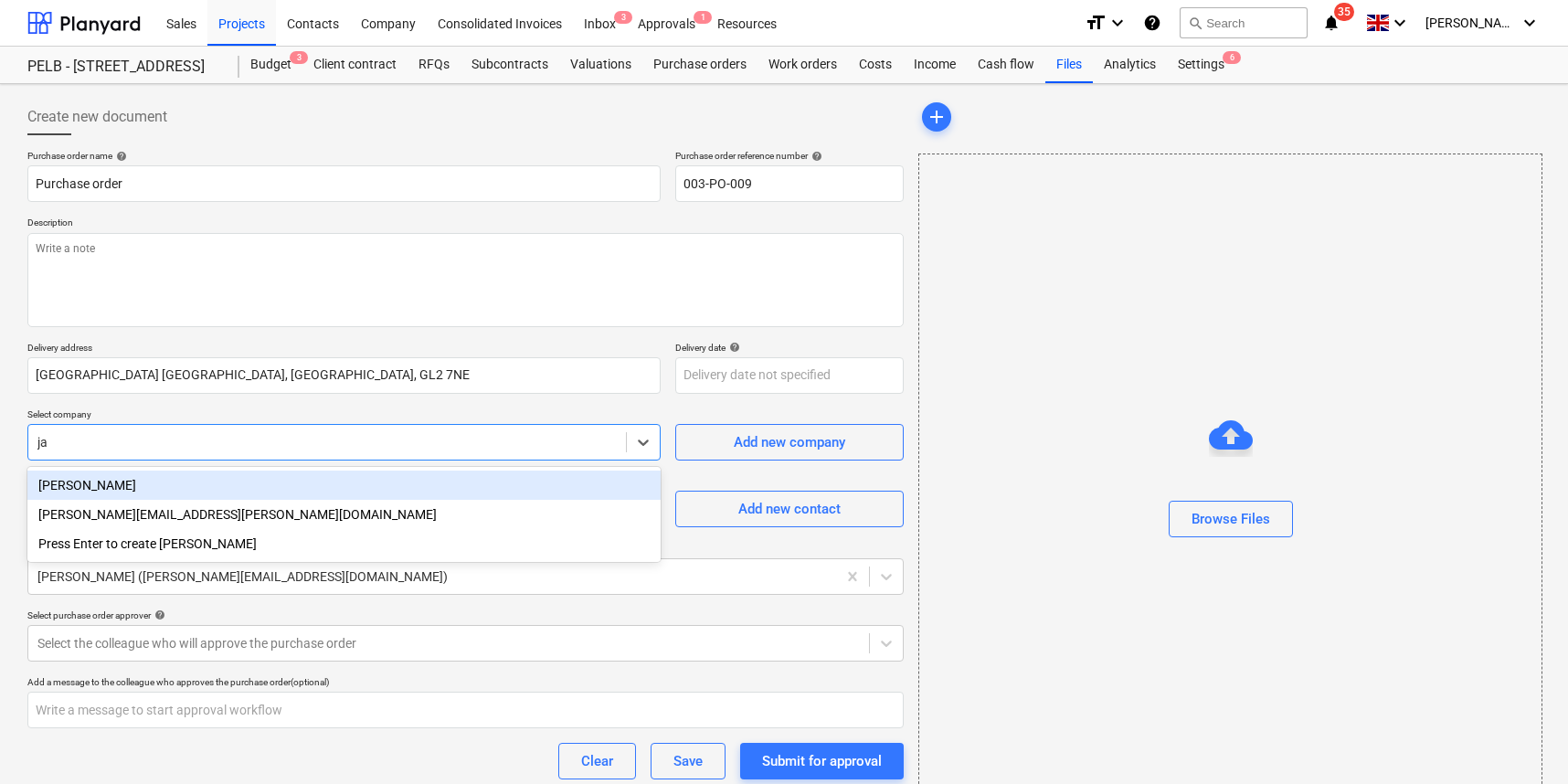
type input "[PERSON_NAME]"
click at [76, 485] on div "[PERSON_NAME]" at bounding box center [344, 485] width 633 height 29
type textarea "x"
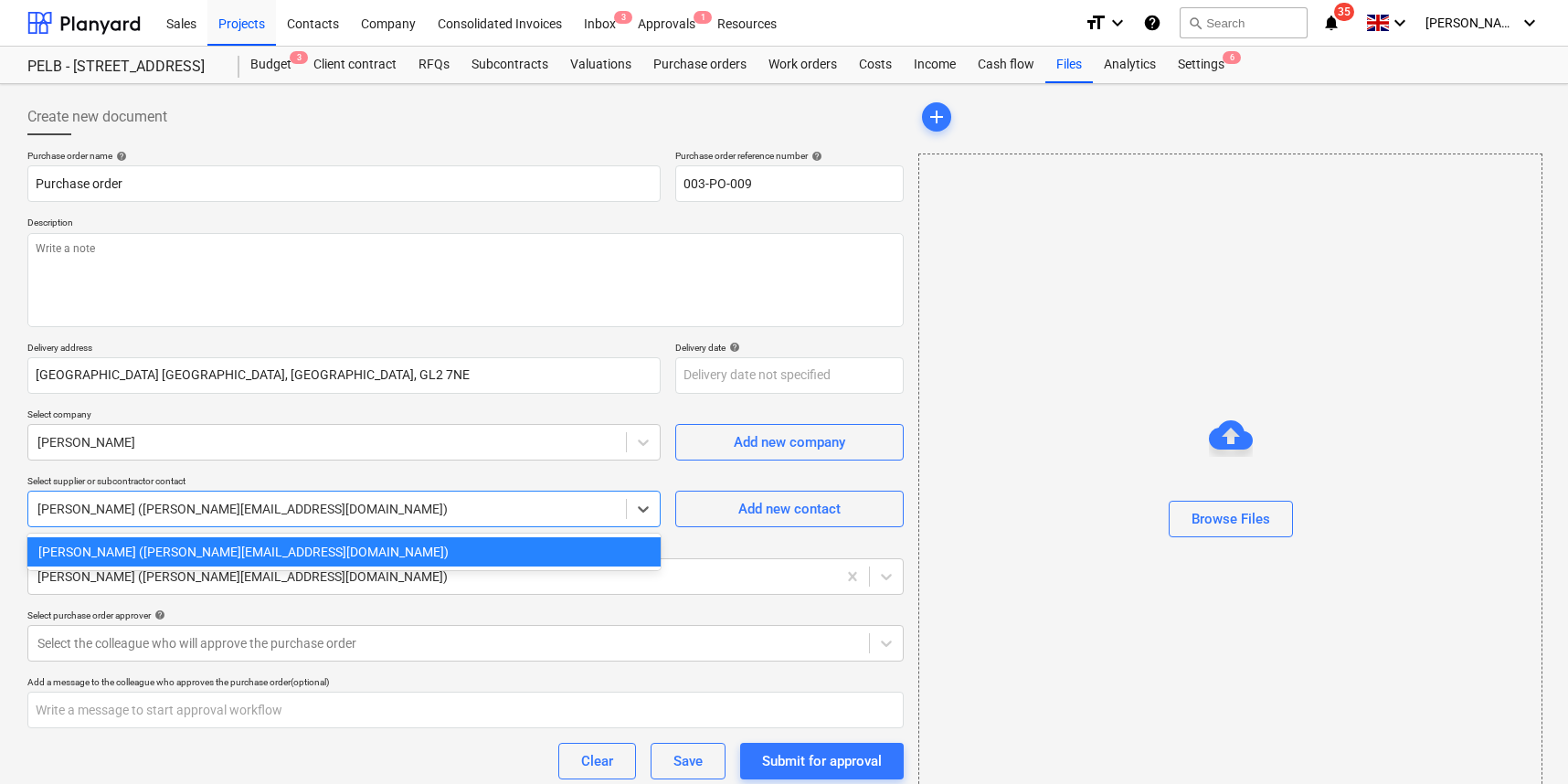
click at [90, 504] on div "[PERSON_NAME] ([PERSON_NAME][EMAIL_ADDRESS][DOMAIN_NAME])" at bounding box center [327, 508] width 579 height 15
click at [322, 468] on div "Purchase order name help Purchase order Purchase order reference number help 00…" at bounding box center [465, 516] width 876 height 733
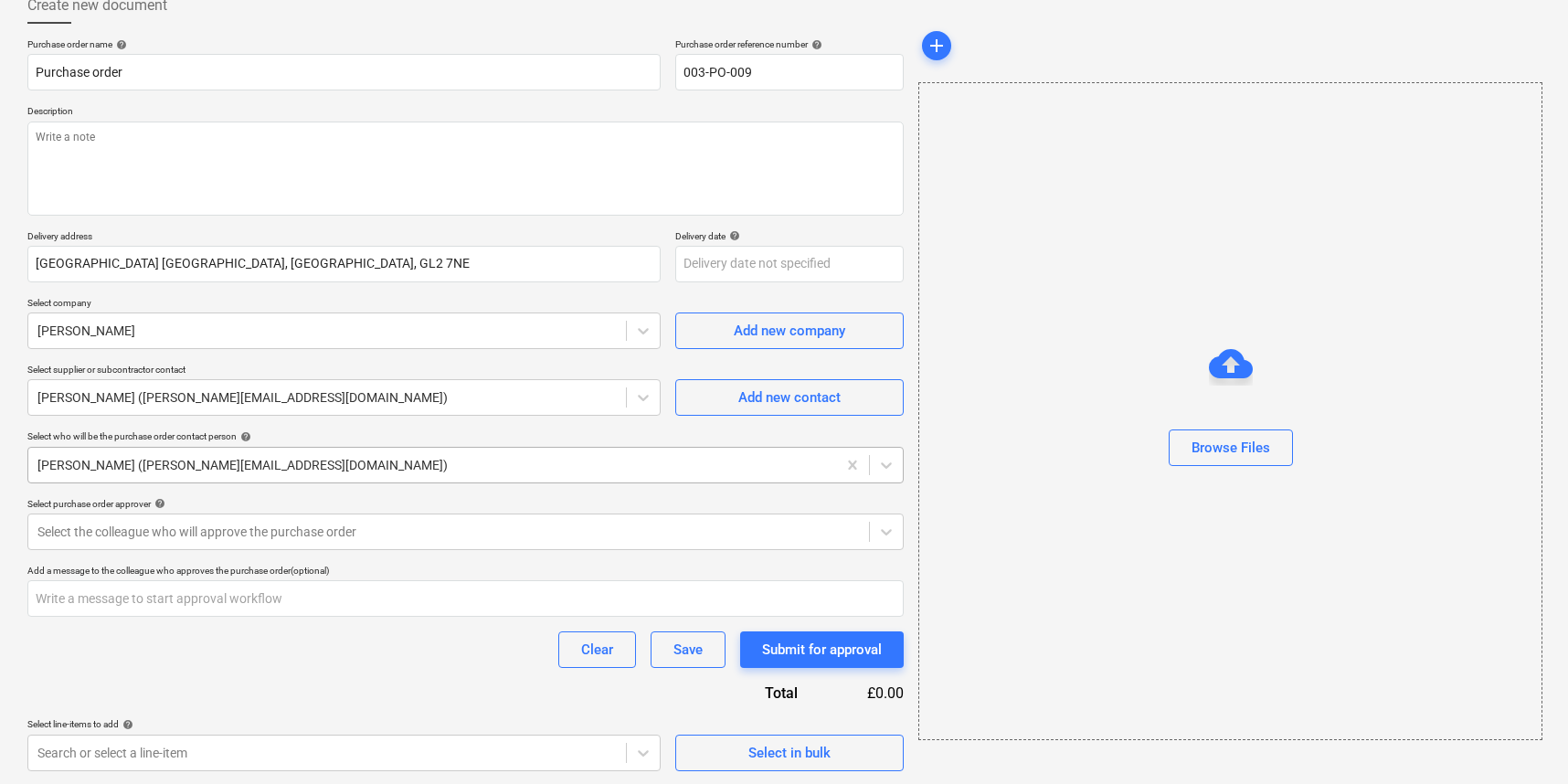
scroll to position [111, 0]
click at [244, 531] on div "Select the colleague who will approve the purchase order" at bounding box center [449, 532] width 822 height 15
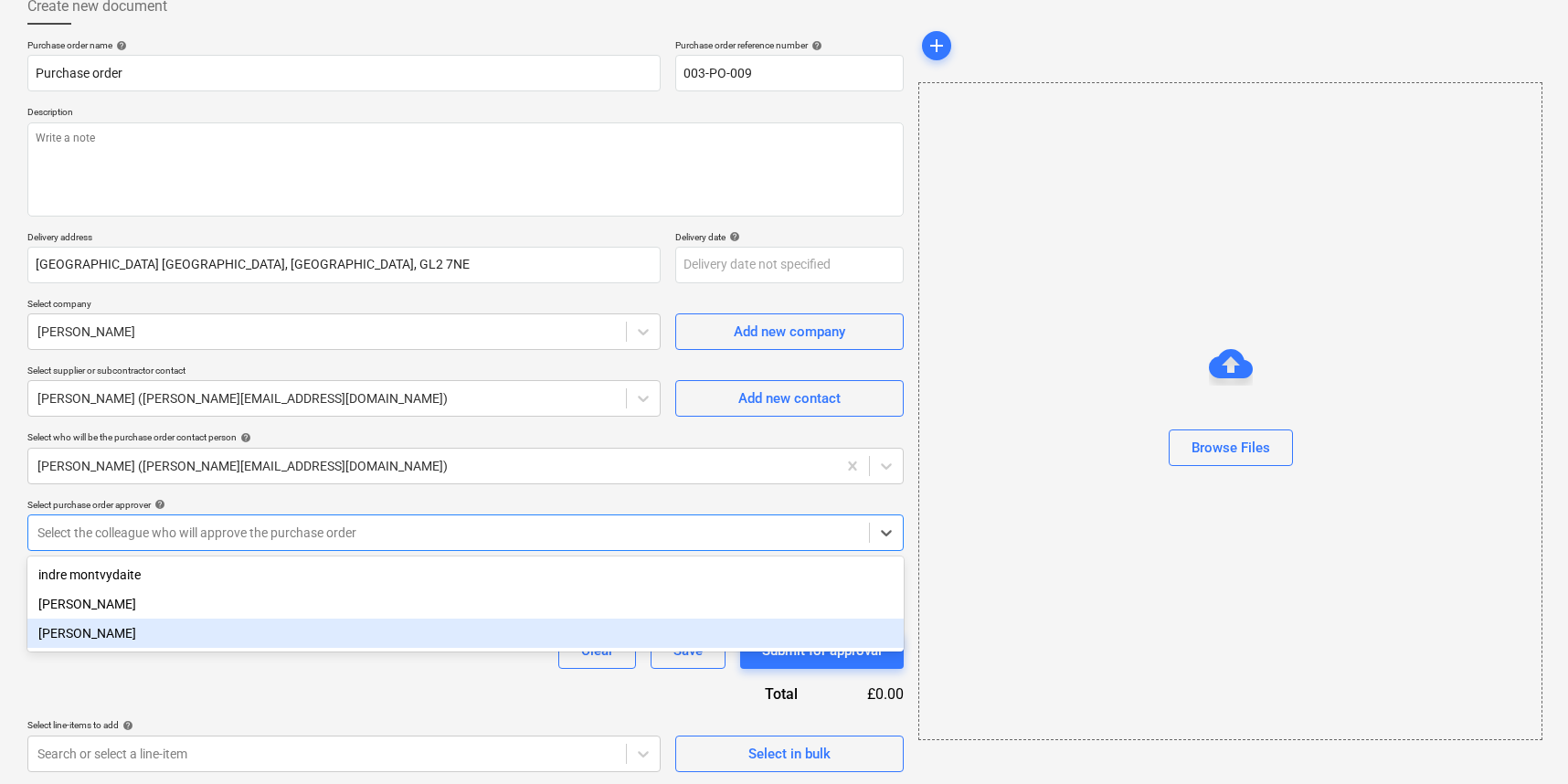
click at [90, 631] on div "[PERSON_NAME]" at bounding box center [465, 633] width 876 height 29
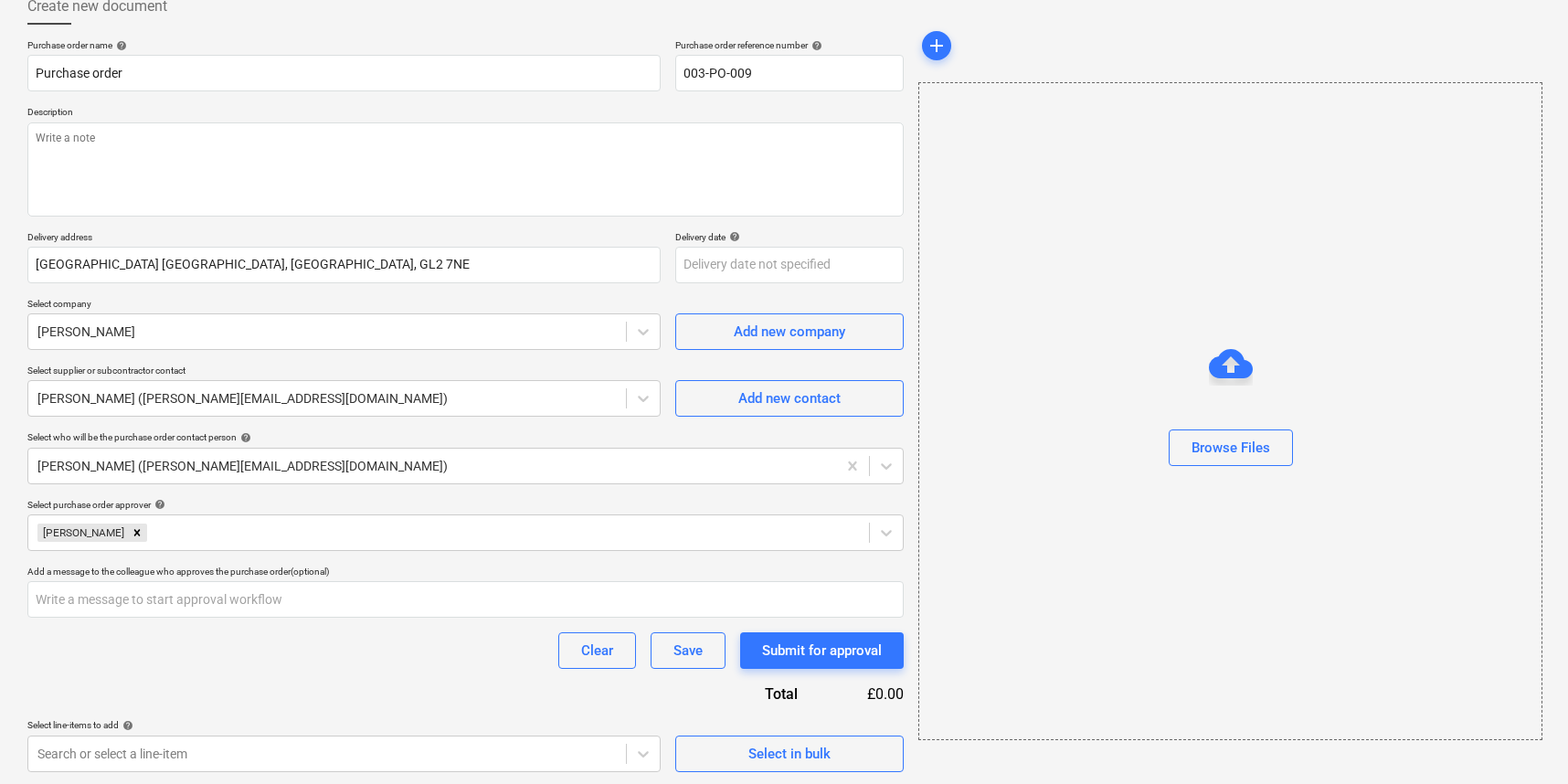
click at [265, 484] on div "Purchase order name help Purchase order Purchase order reference number help 00…" at bounding box center [465, 405] width 876 height 733
click at [515, 673] on body "Sales Projects Contacts Company Consolidated Invoices Inbox 3 Approvals 1 Resou…" at bounding box center [784, 281] width 1568 height 784
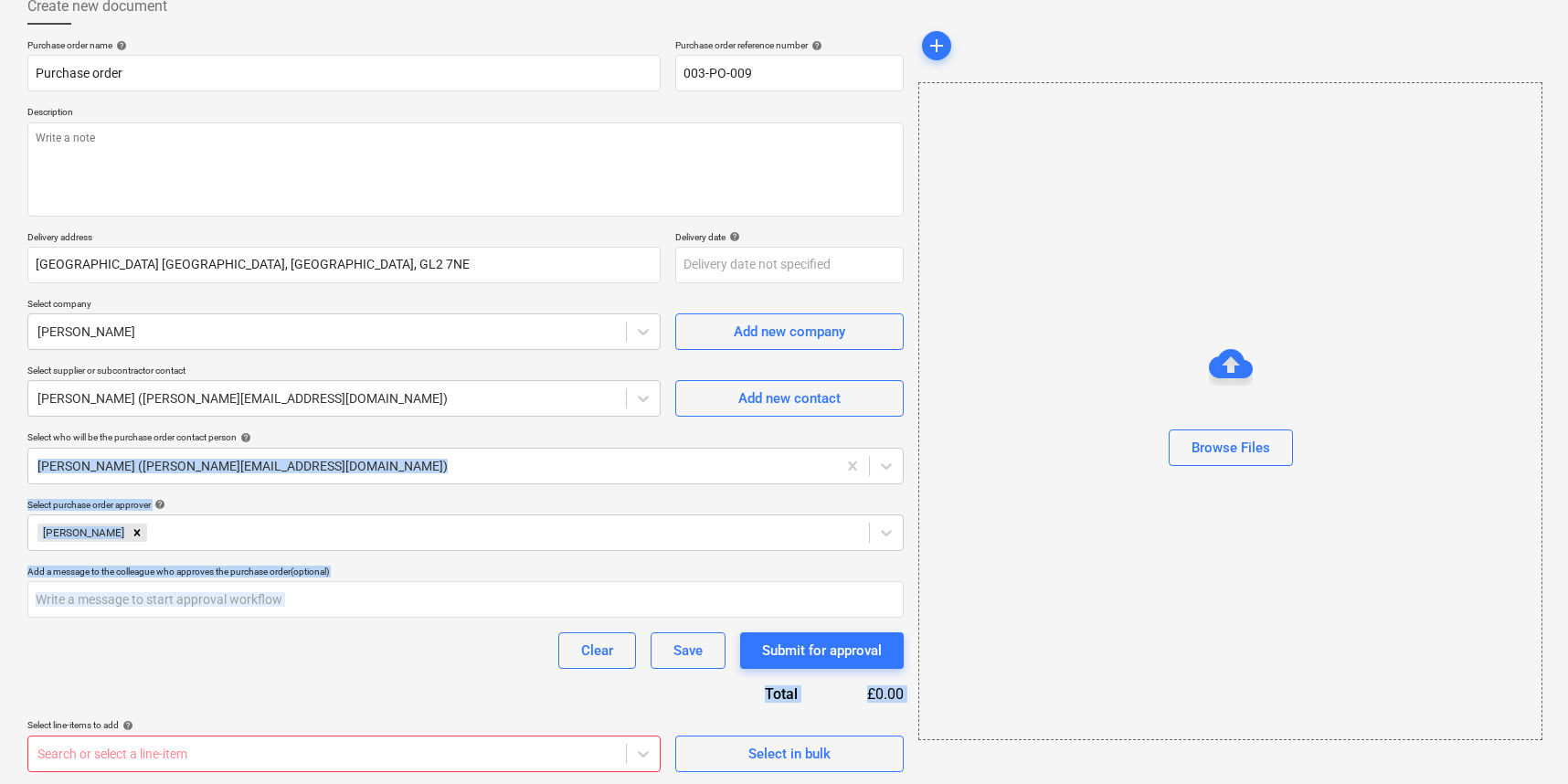
click at [471, 426] on div "Purchase order name help Purchase order Purchase order reference number help 00…" at bounding box center [465, 405] width 876 height 733
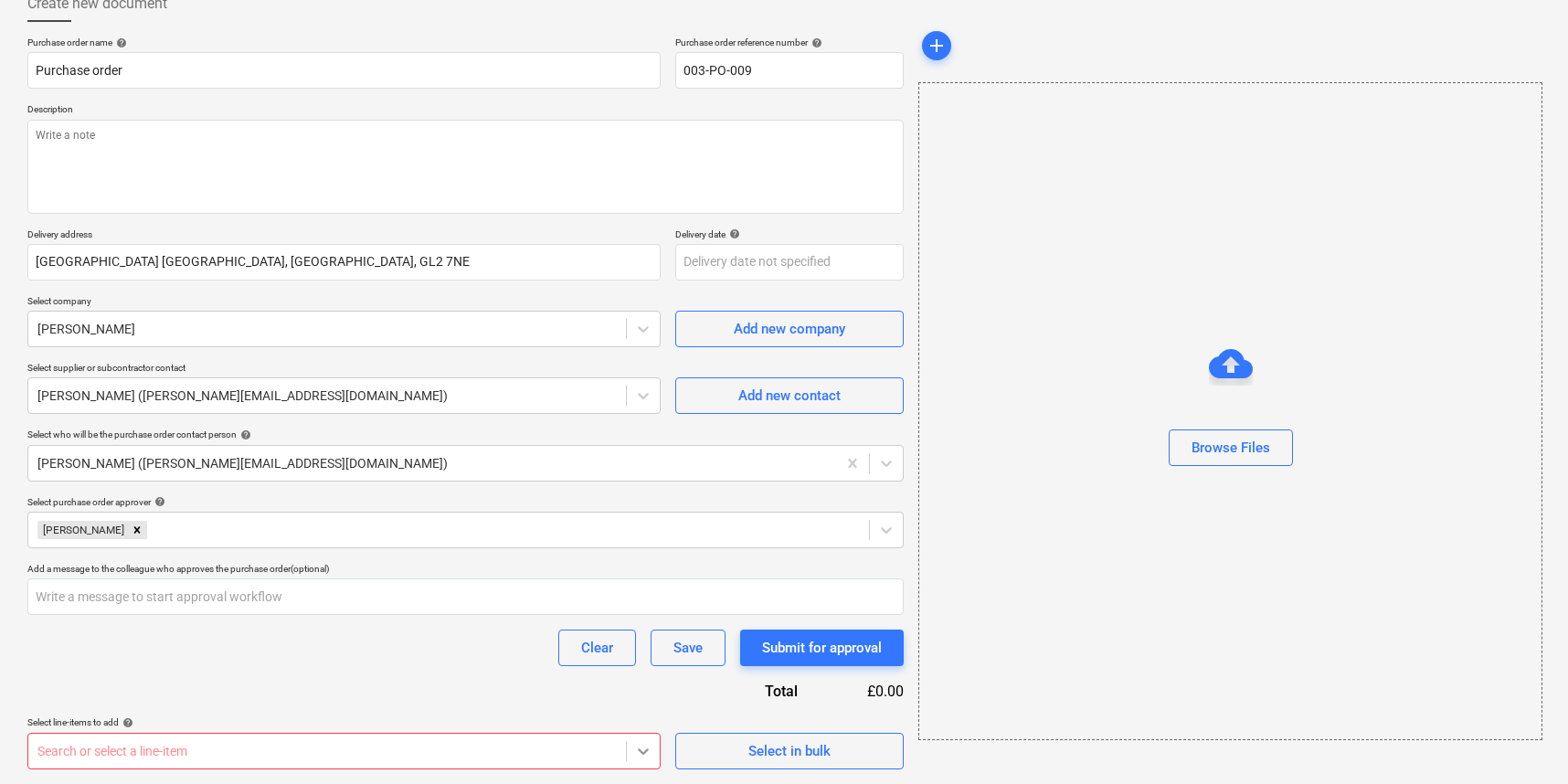
click at [644, 670] on body "Sales Projects Contacts Company Consolidated Invoices Inbox 3 Approvals 1 Resou…" at bounding box center [784, 278] width 1568 height 784
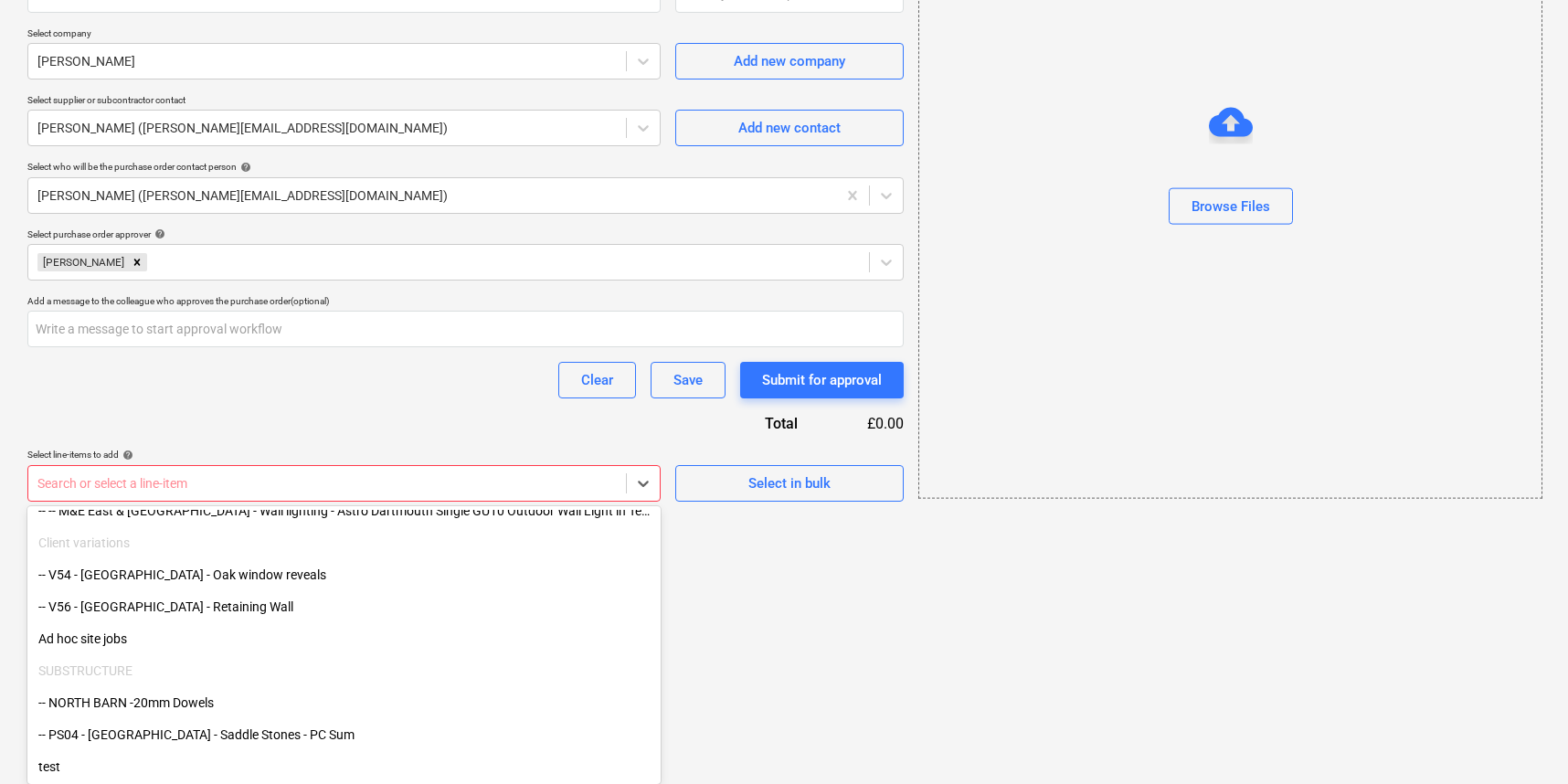
scroll to position [5930, 0]
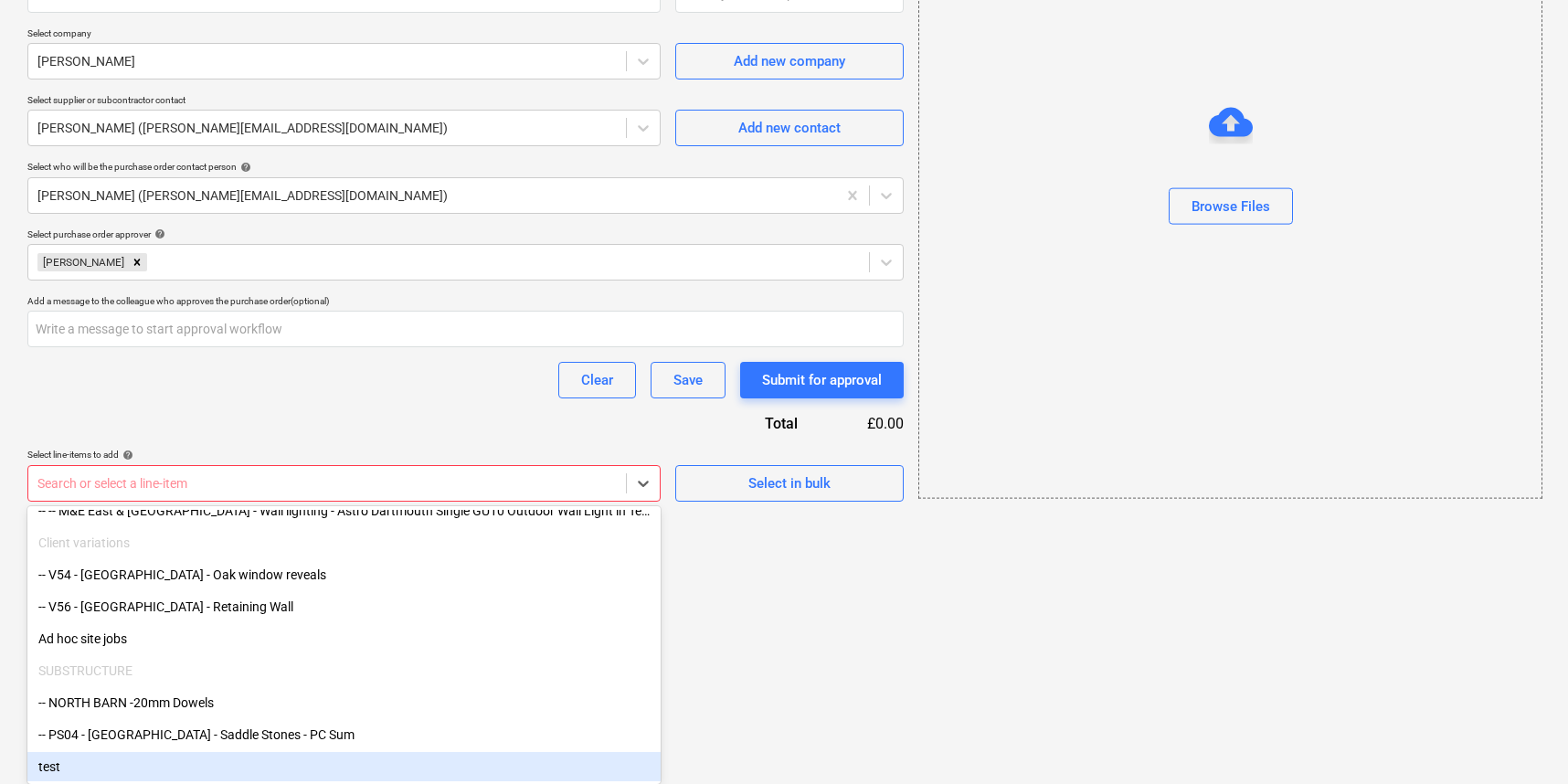
click at [86, 768] on div "test" at bounding box center [344, 767] width 633 height 29
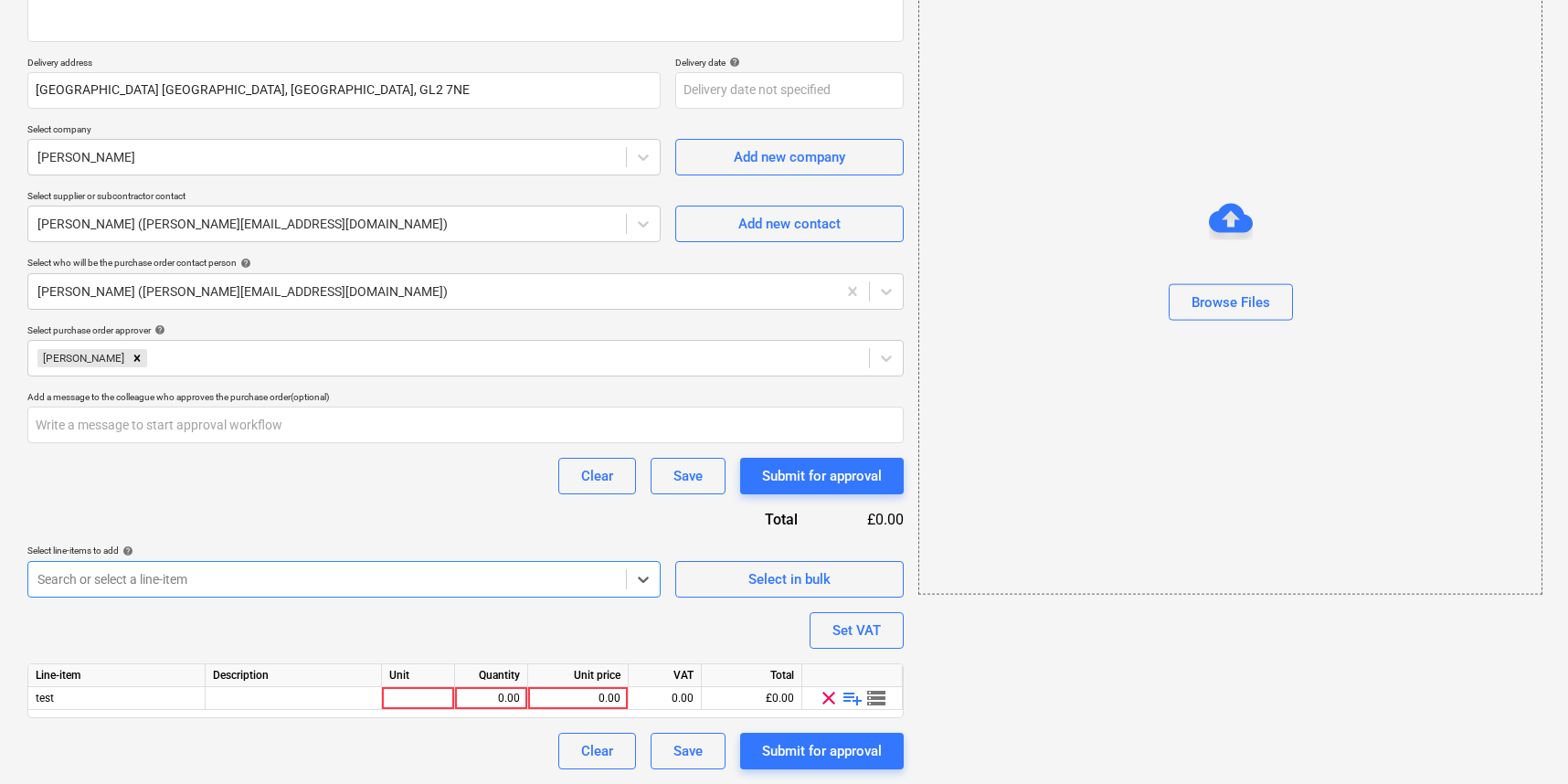
scroll to position [283, 0]
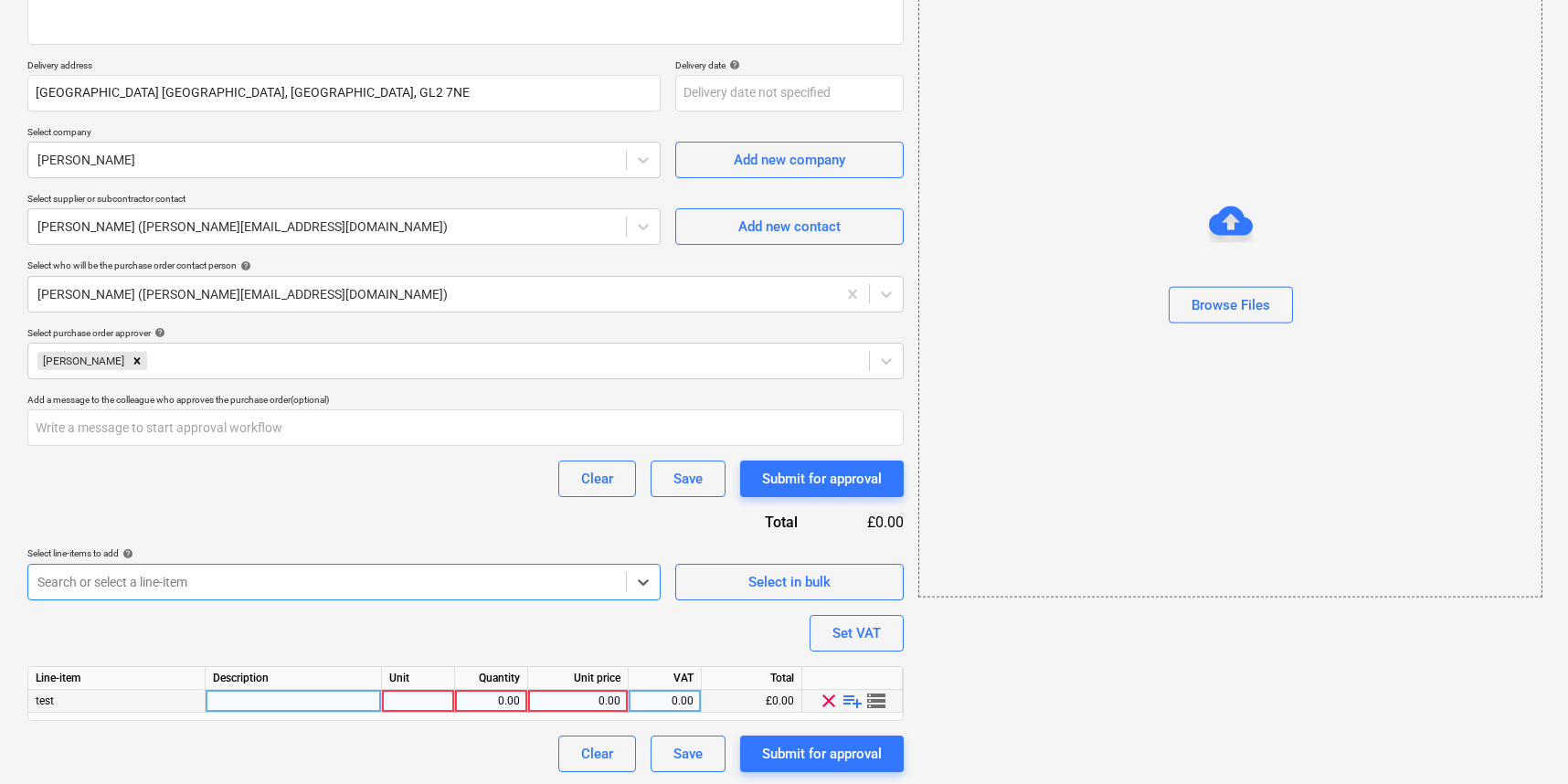
type textarea "x"
click at [579, 705] on div "0.00" at bounding box center [577, 701] width 85 height 23
type input "11"
click at [510, 699] on div "0.00" at bounding box center [491, 701] width 57 height 23
click at [590, 642] on div "Purchase order name help Purchase order Purchase order reference number help 00…" at bounding box center [465, 320] width 876 height 904
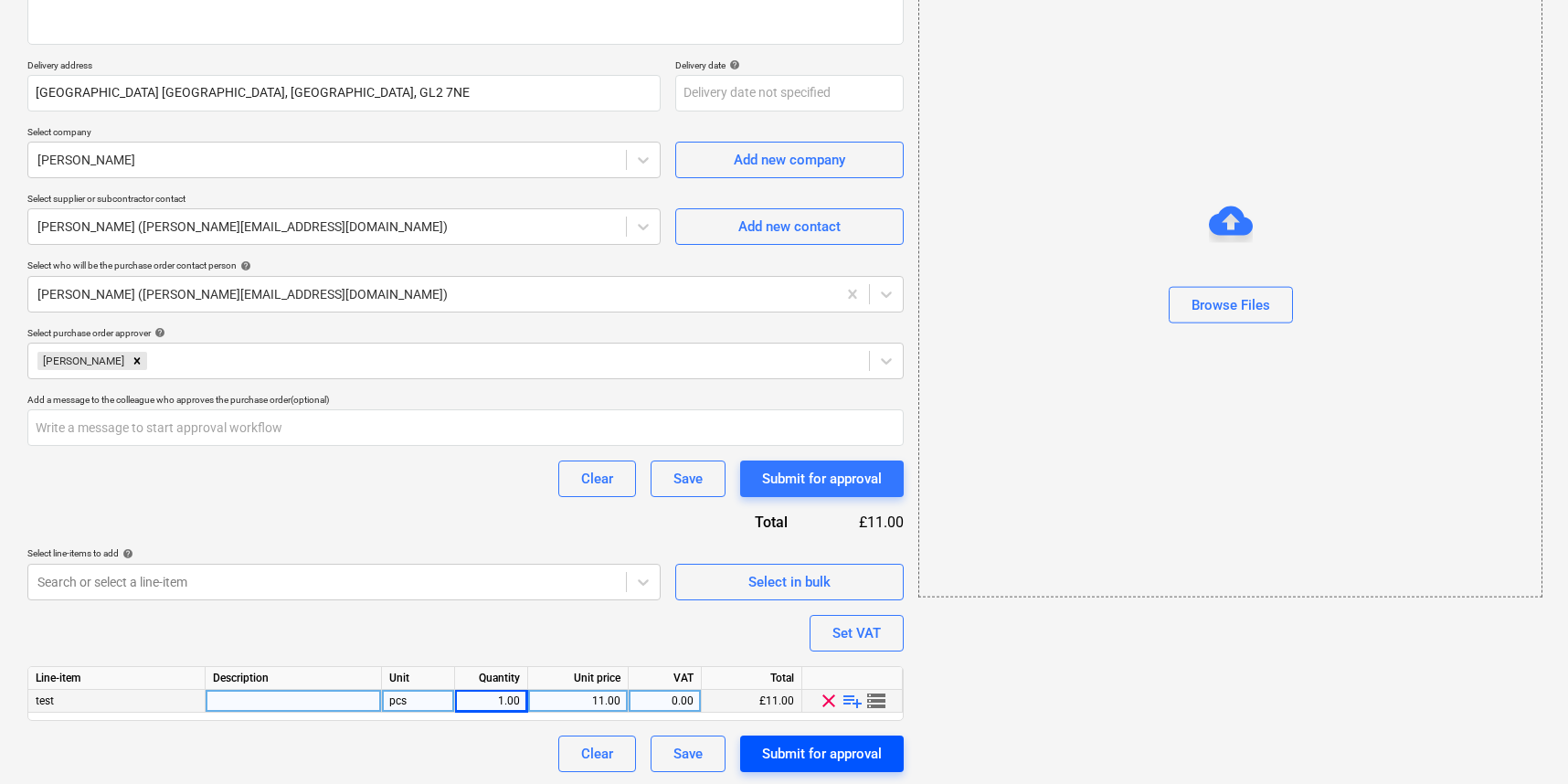
click at [809, 754] on div "Submit for approval" at bounding box center [821, 754] width 119 height 23
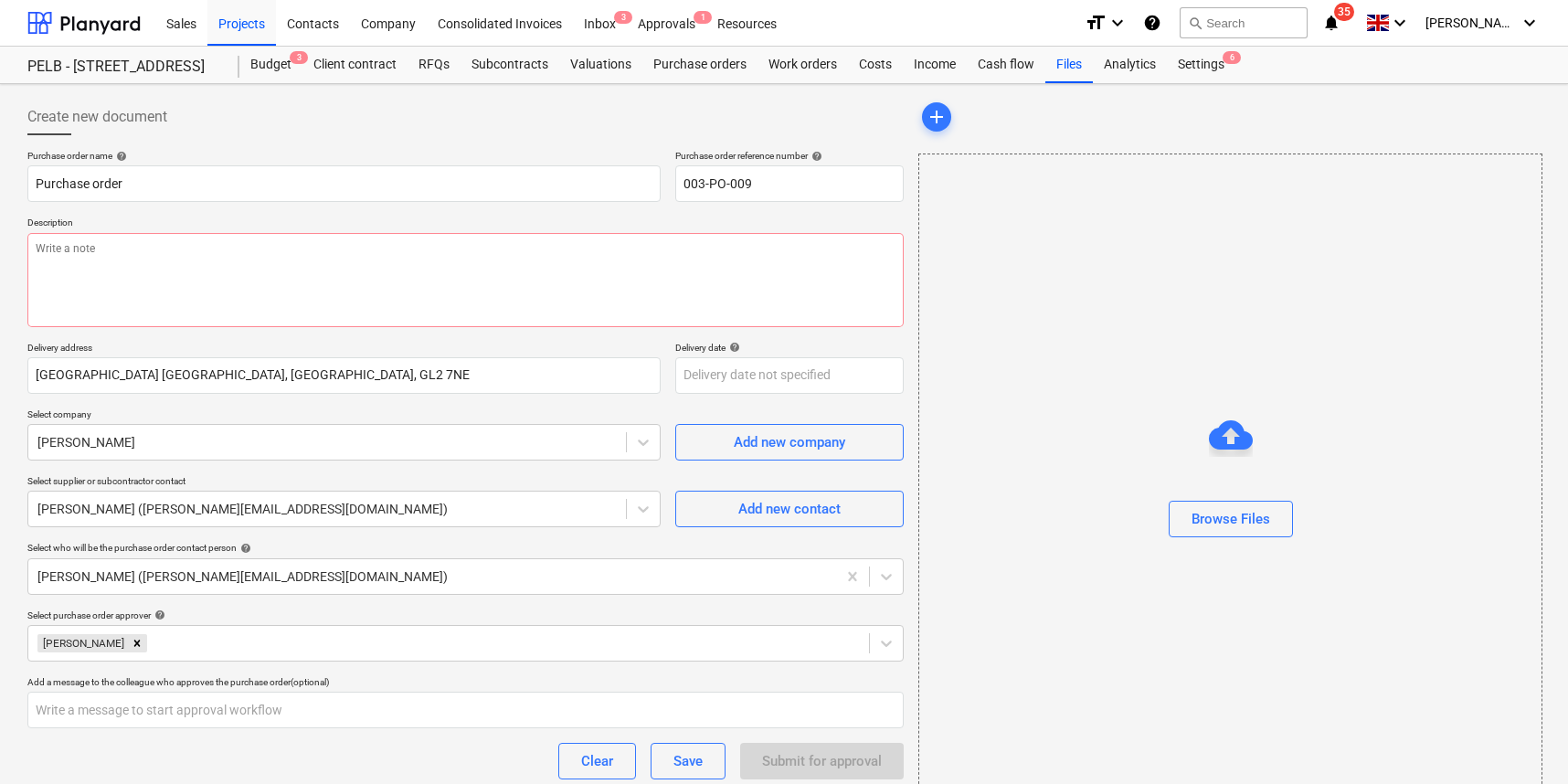
scroll to position [0, 0]
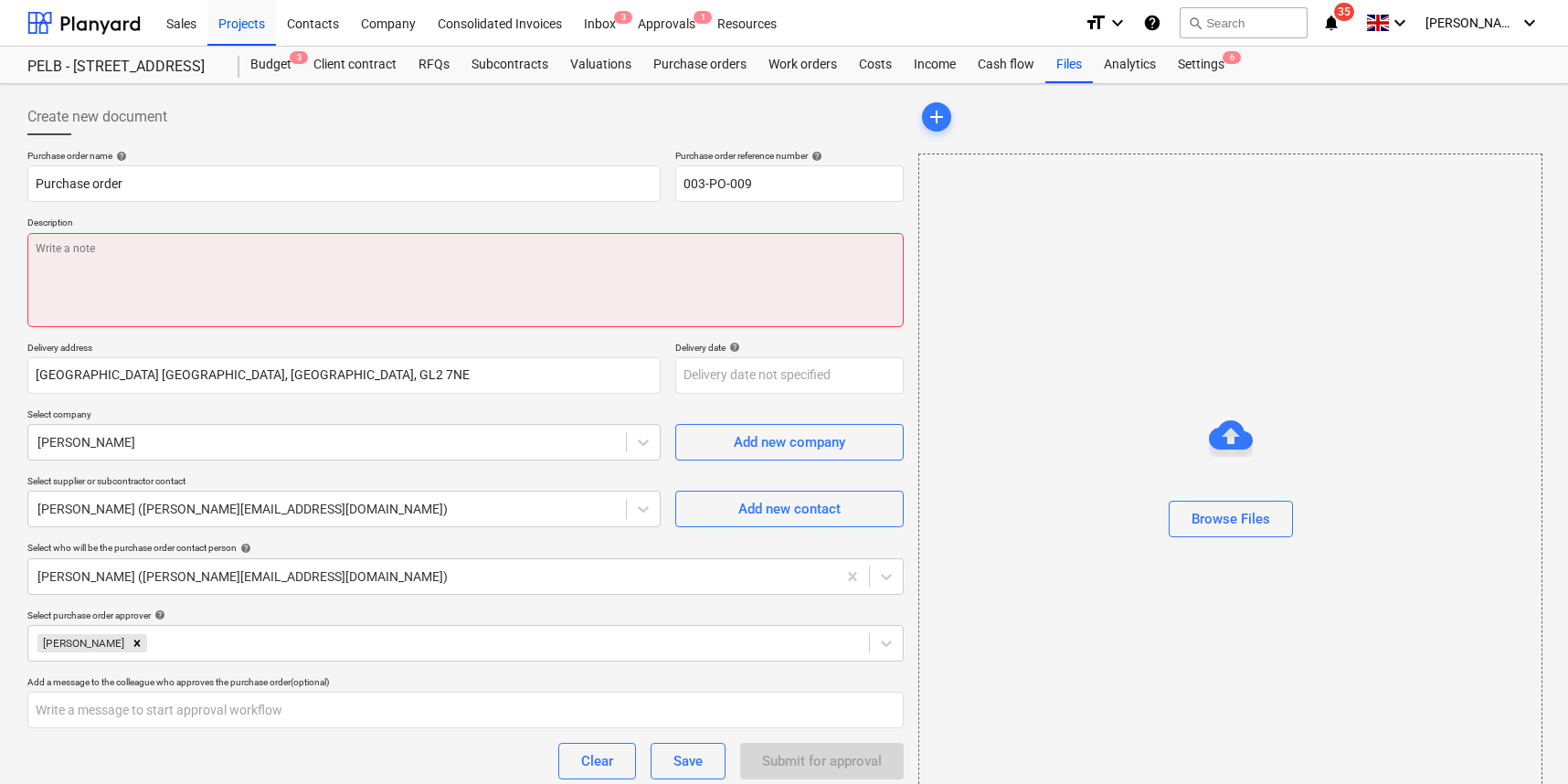
drag, startPoint x: 354, startPoint y: 301, endPoint x: 343, endPoint y: 296, distance: 12.1
click at [351, 299] on textarea at bounding box center [465, 280] width 876 height 94
type textarea "x"
type textarea "h"
type textarea "x"
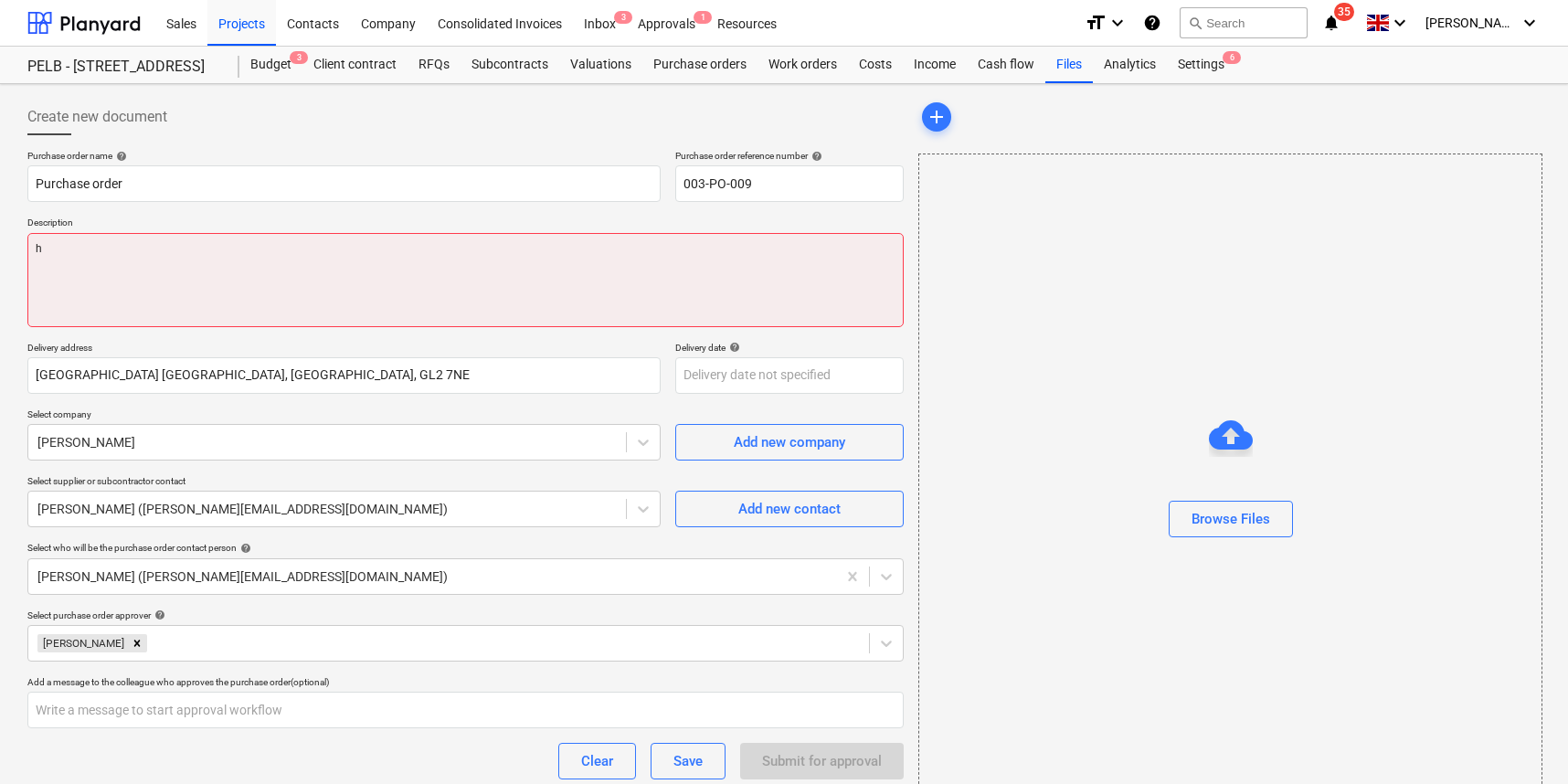
type textarea "hg"
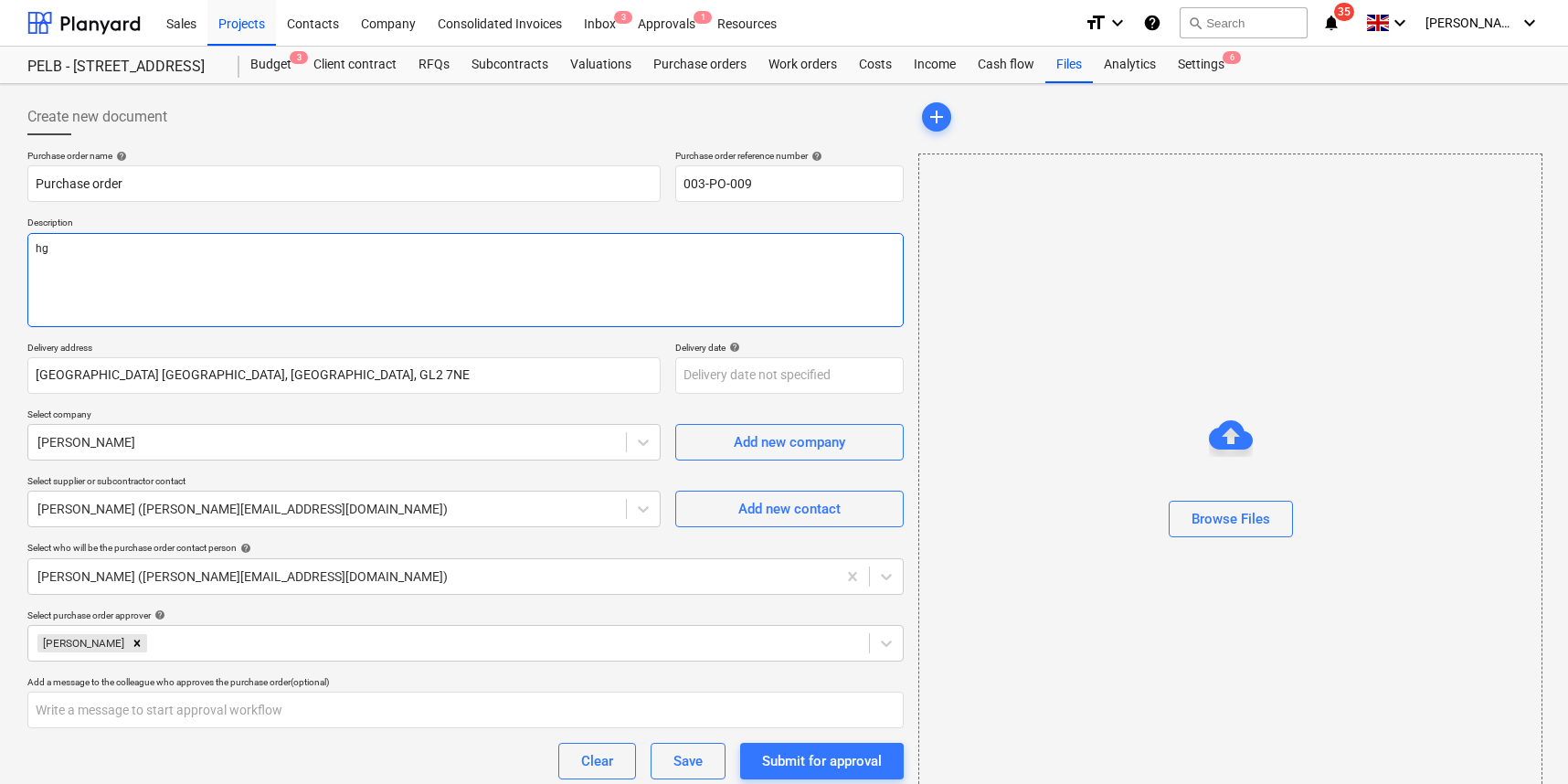
type textarea "x"
type textarea "hgy"
type textarea "x"
type textarea "hgyg"
type textarea "x"
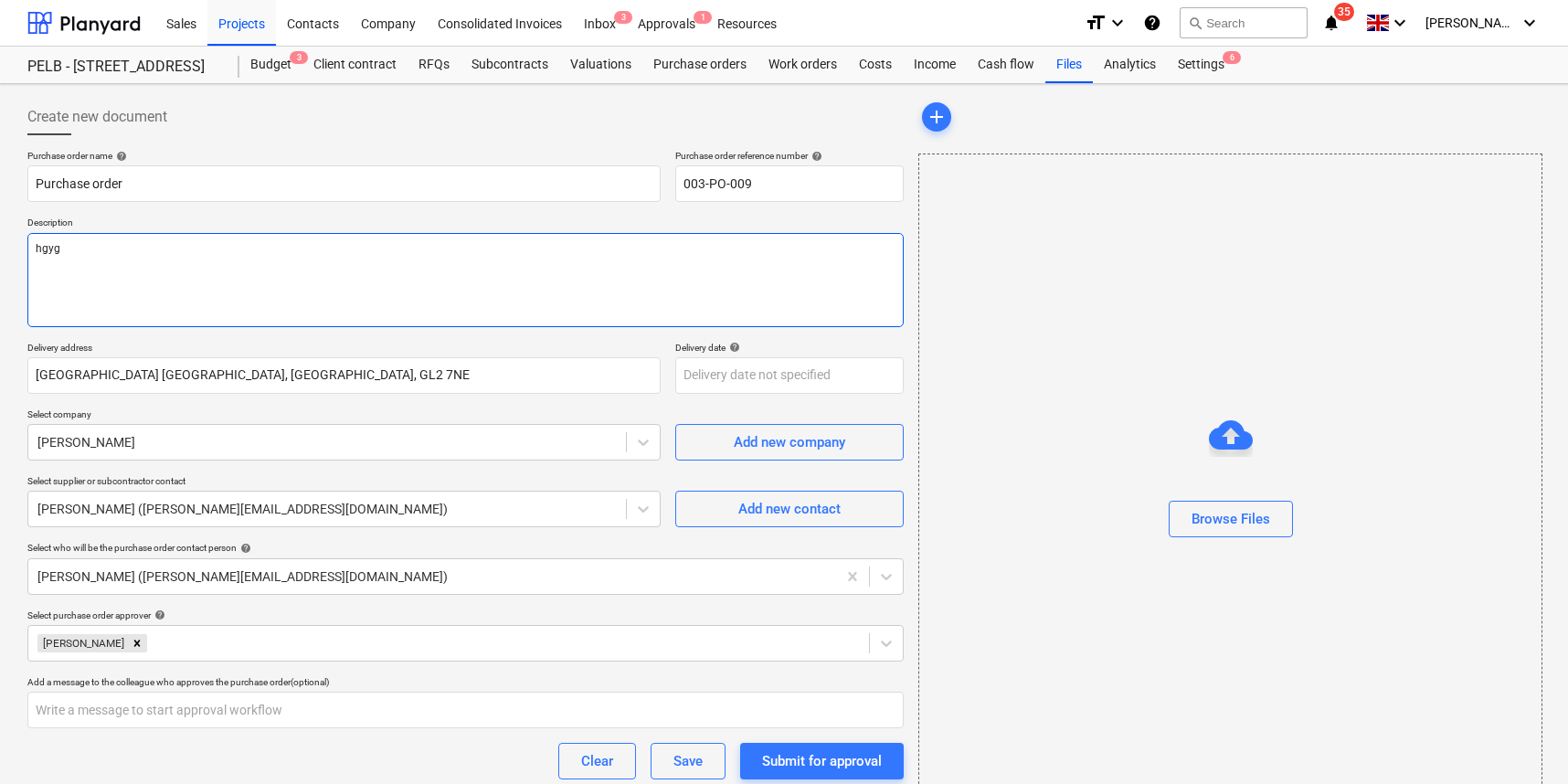
type textarea "hgygy"
type textarea "x"
type textarea "hgygyt"
type textarea "x"
type textarea "hgygyty"
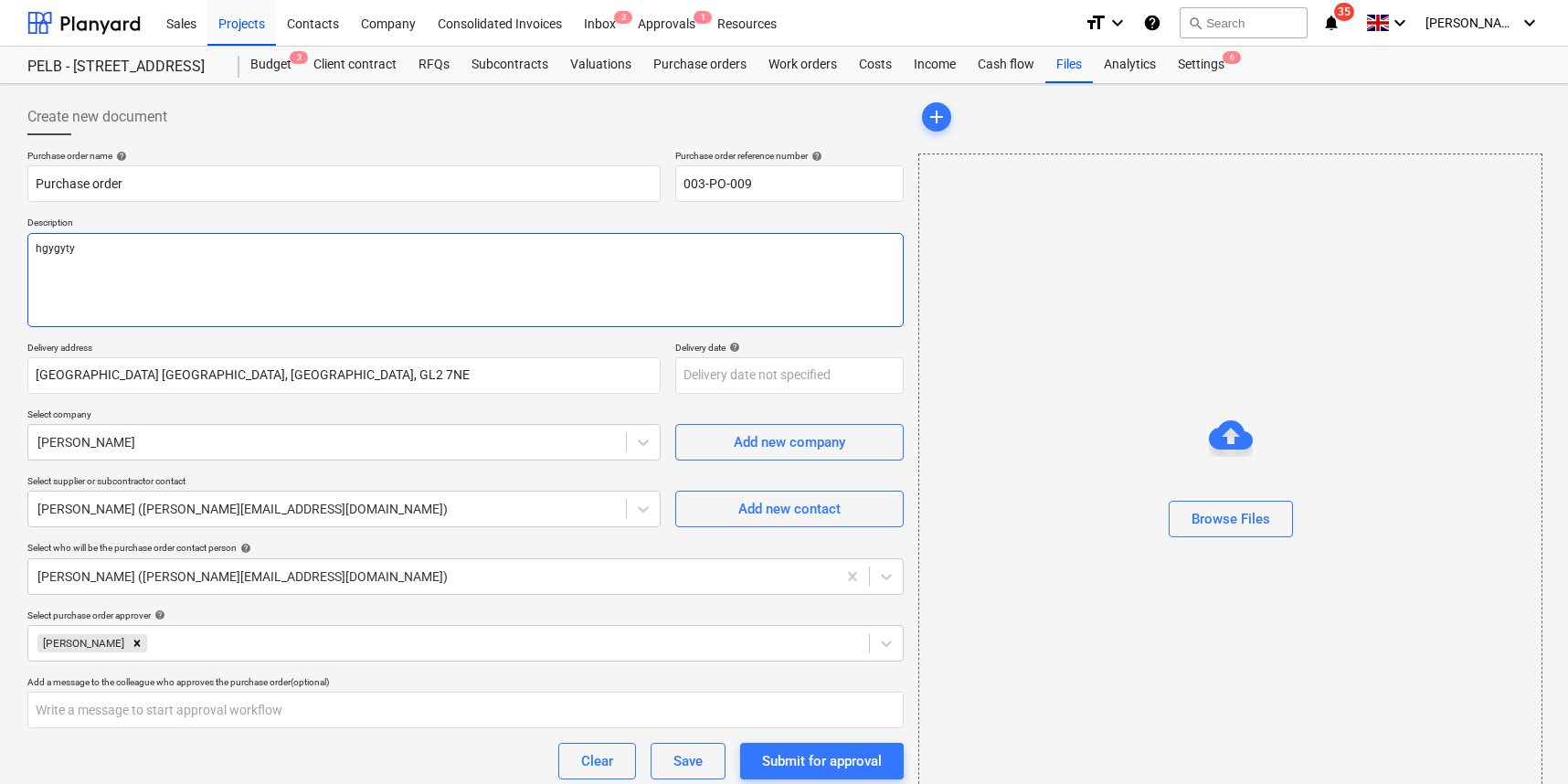
type textarea "x"
type textarea "hgygytyv"
type textarea "x"
type textarea "hgygytyvt"
type textarea "x"
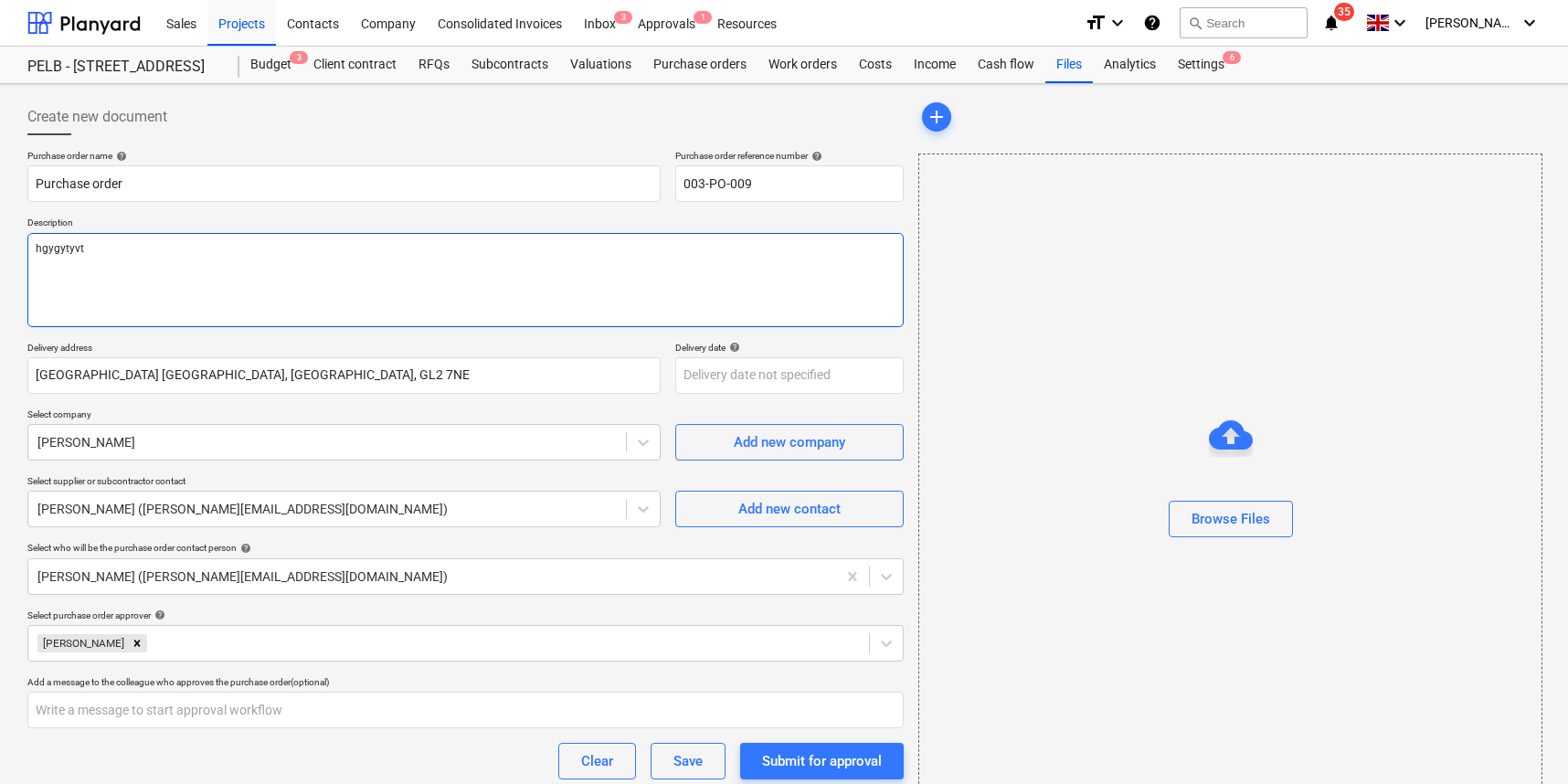
type textarea "hgygytyvtc"
type textarea "x"
type textarea "hgygytyvtcy"
type textarea "x"
type textarea "hgygytyvtcyc"
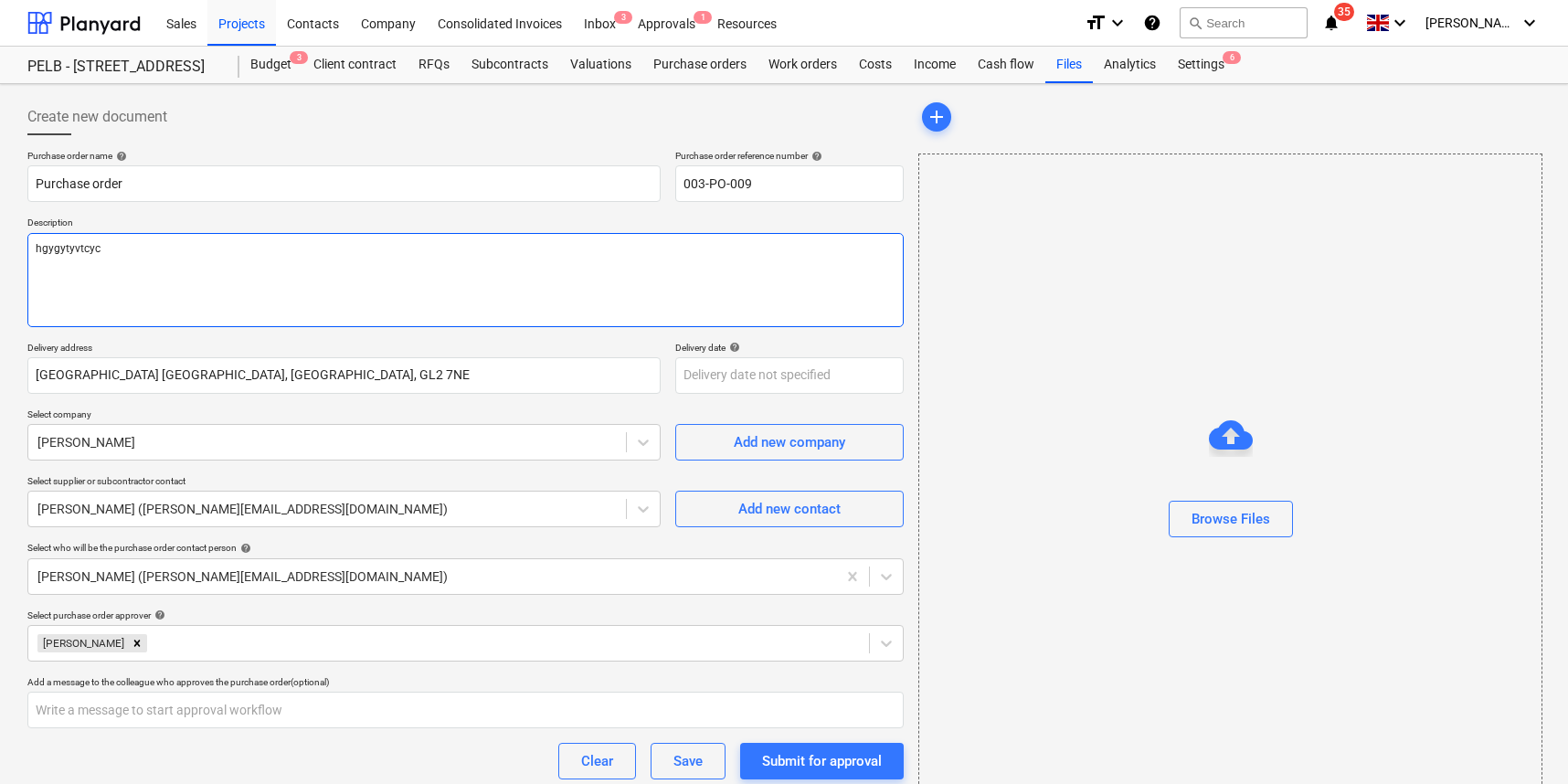
type textarea "x"
type textarea "hgygytyvtcyct"
click at [831, 775] on button "Submit for approval" at bounding box center [822, 762] width 163 height 37
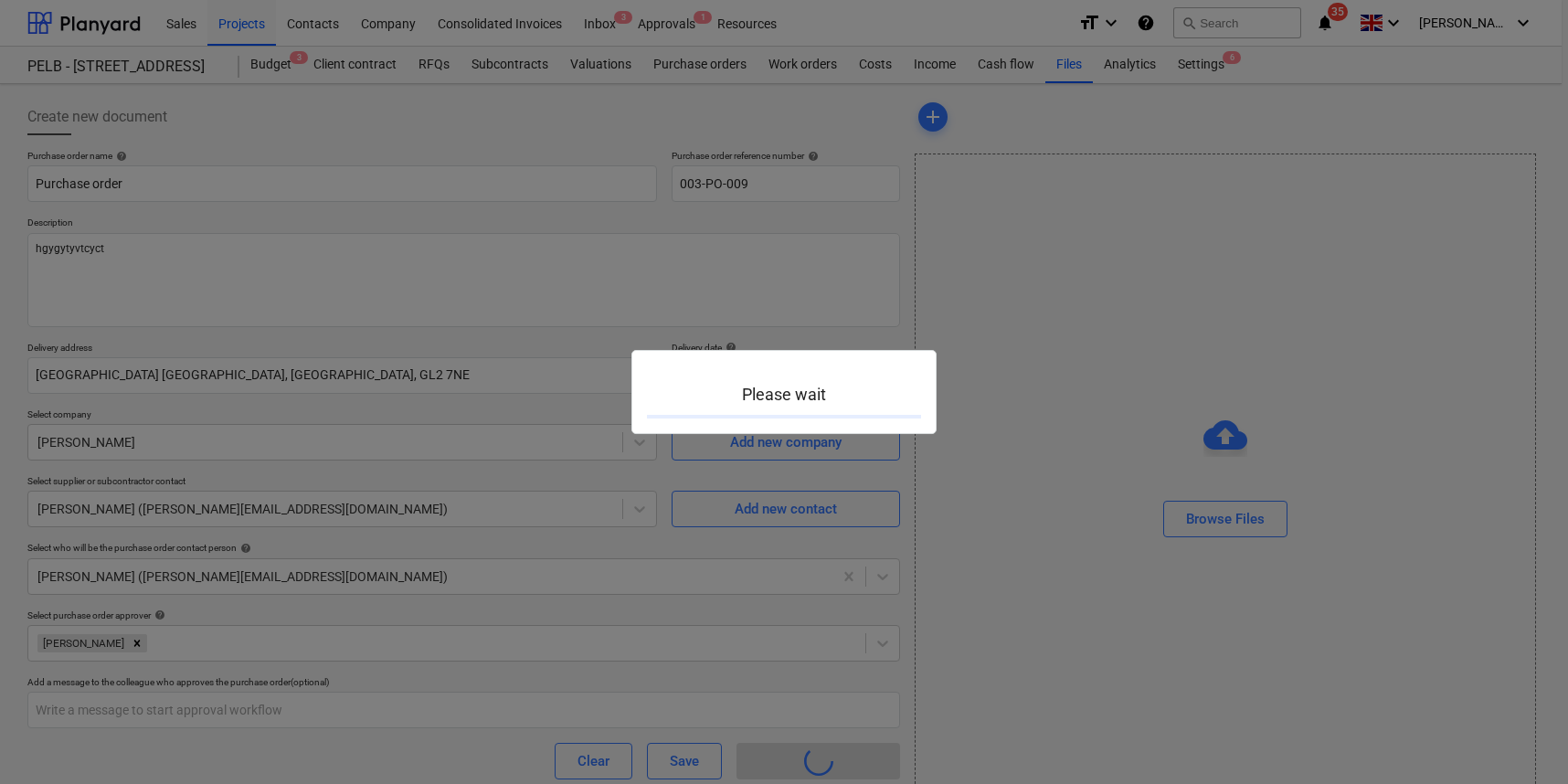
type textarea "x"
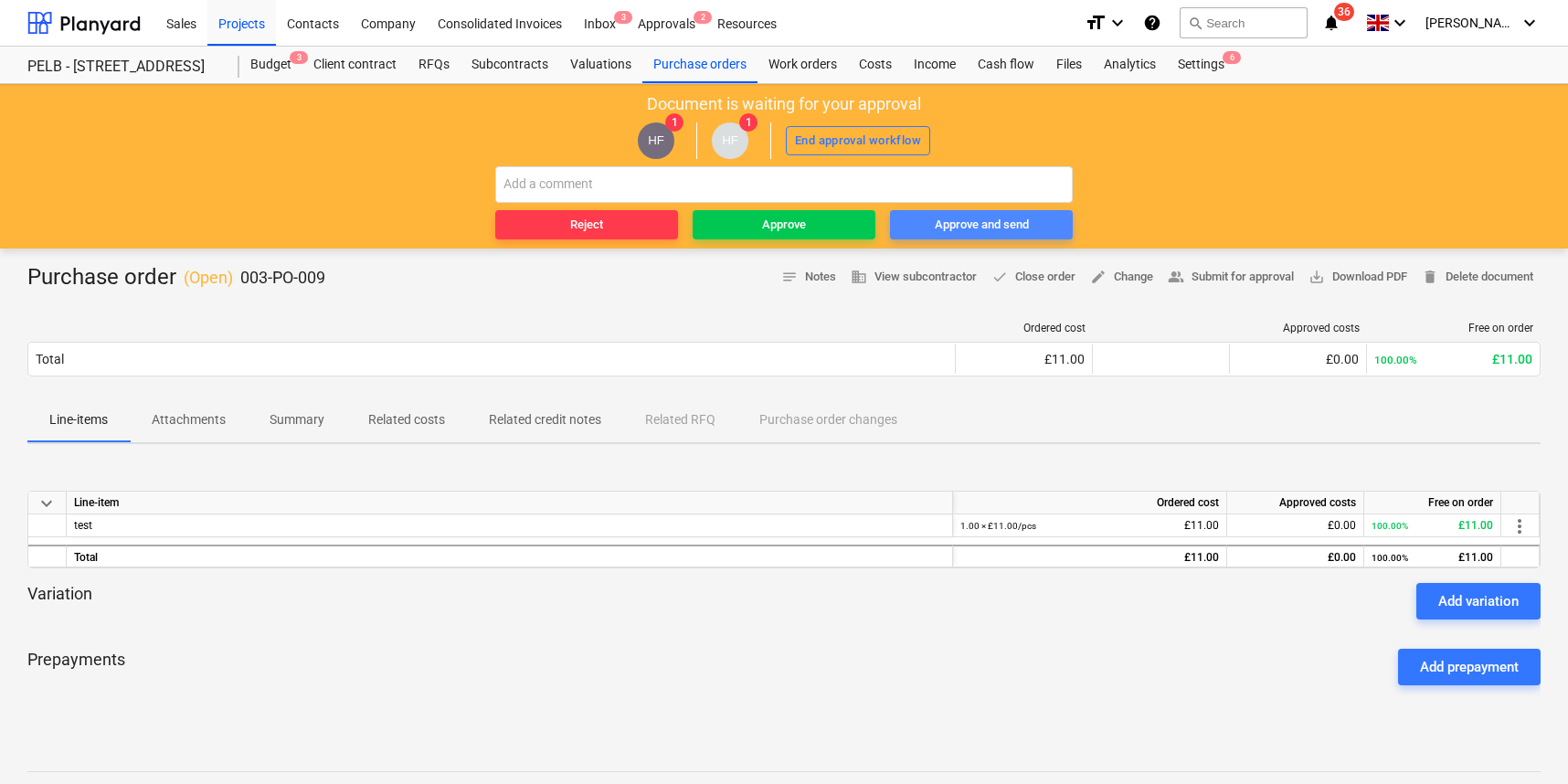
click at [997, 226] on div "Approve and send" at bounding box center [981, 225] width 94 height 21
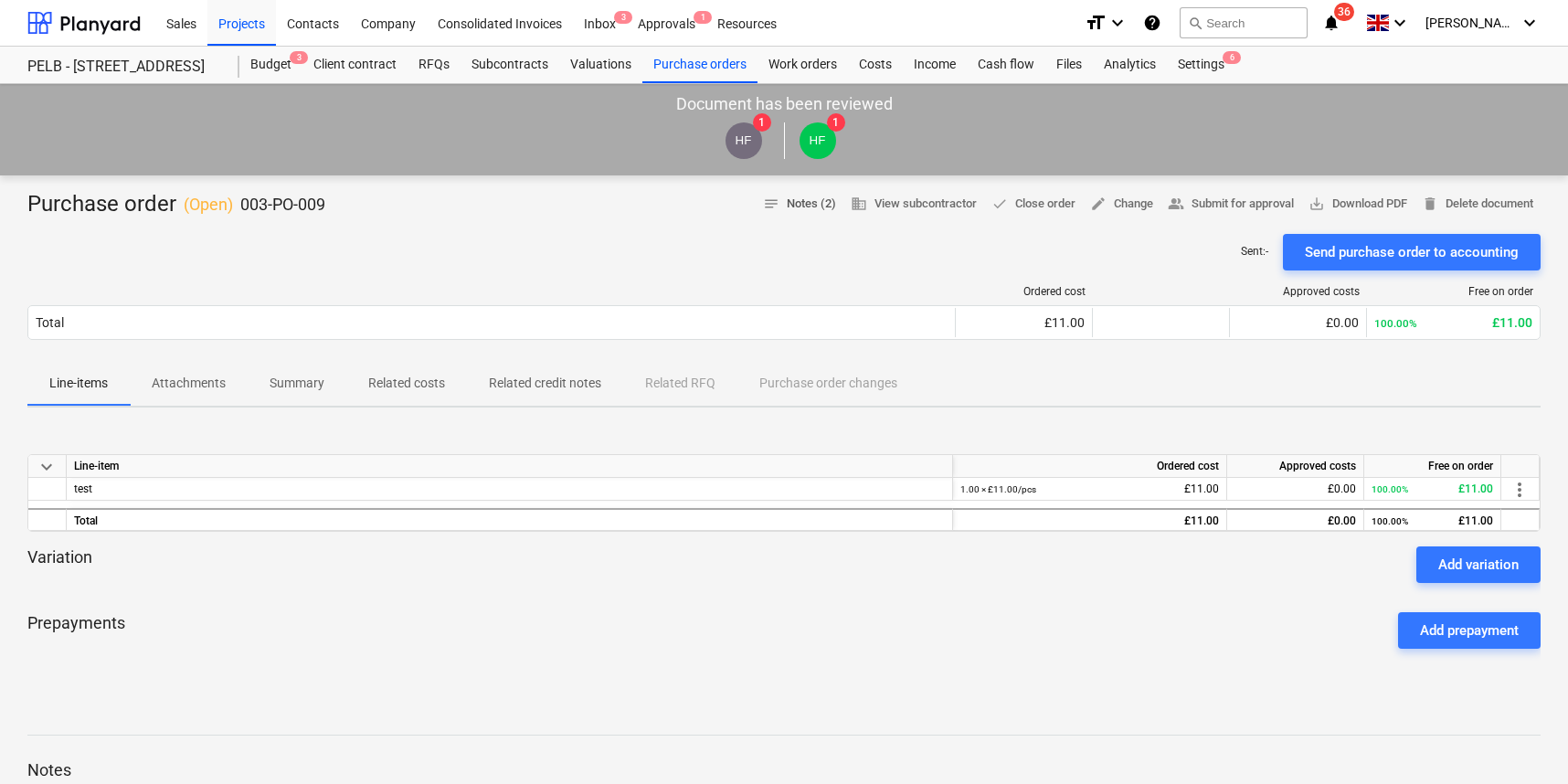
click at [787, 212] on span "notes Notes (2)" at bounding box center [799, 204] width 73 height 21
click at [678, 22] on div "Approvals 1" at bounding box center [666, 22] width 80 height 47
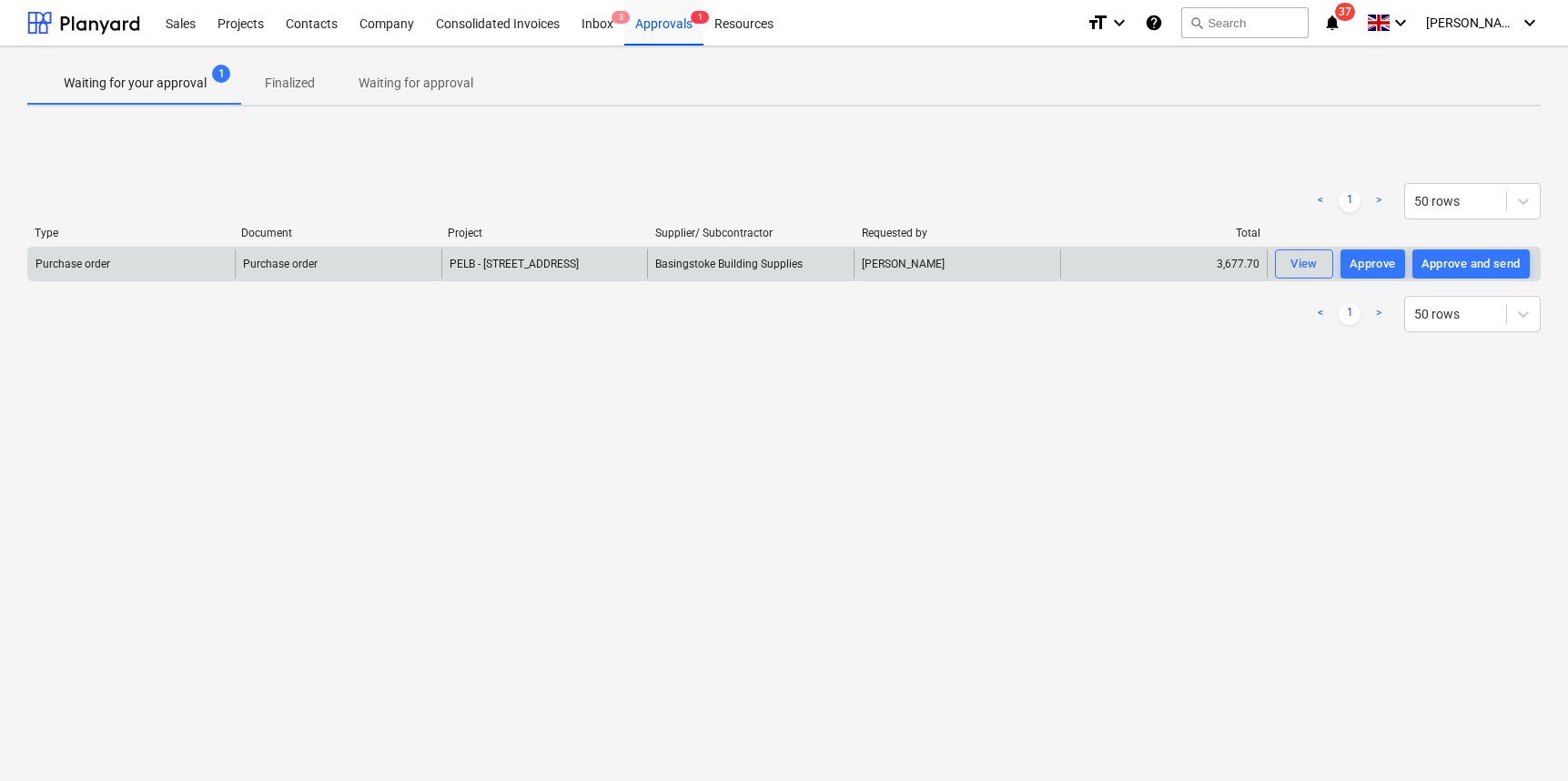
click at [338, 259] on div "Purchase order" at bounding box center [338, 264] width 206 height 29
click at [1295, 264] on div "View" at bounding box center [1304, 264] width 27 height 21
